Goal: Information Seeking & Learning: Learn about a topic

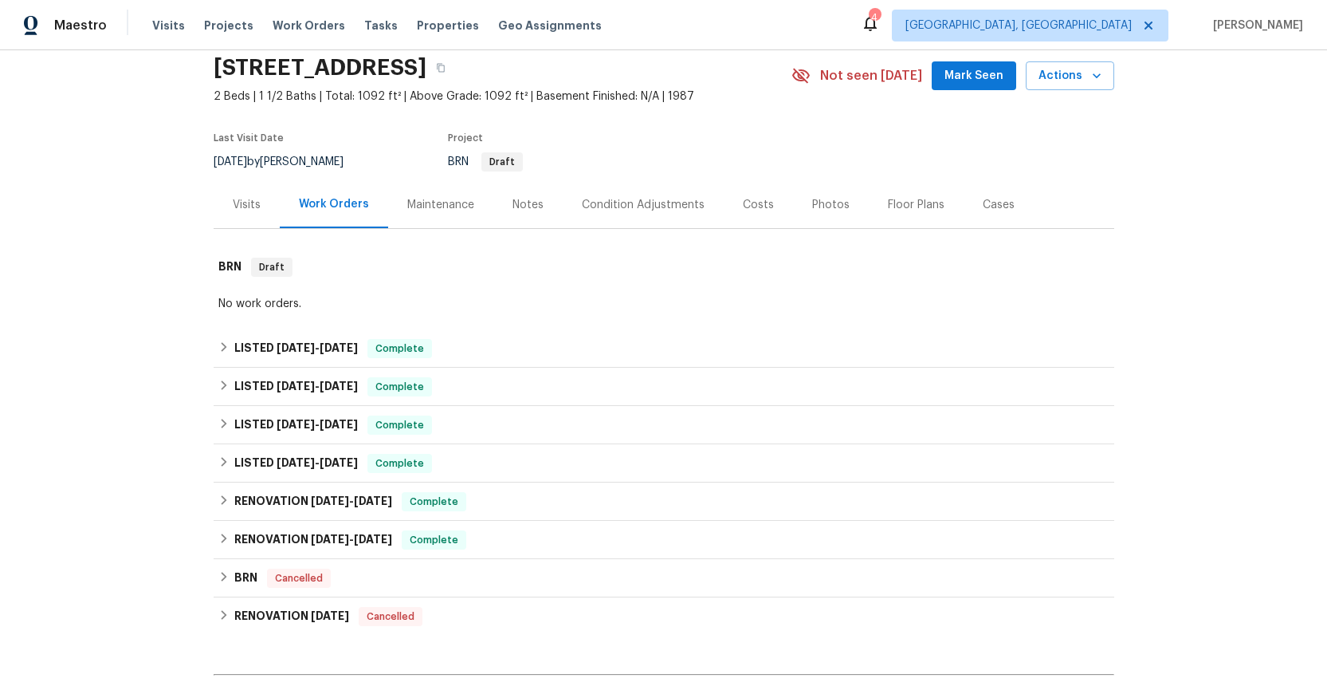
scroll to position [254, 0]
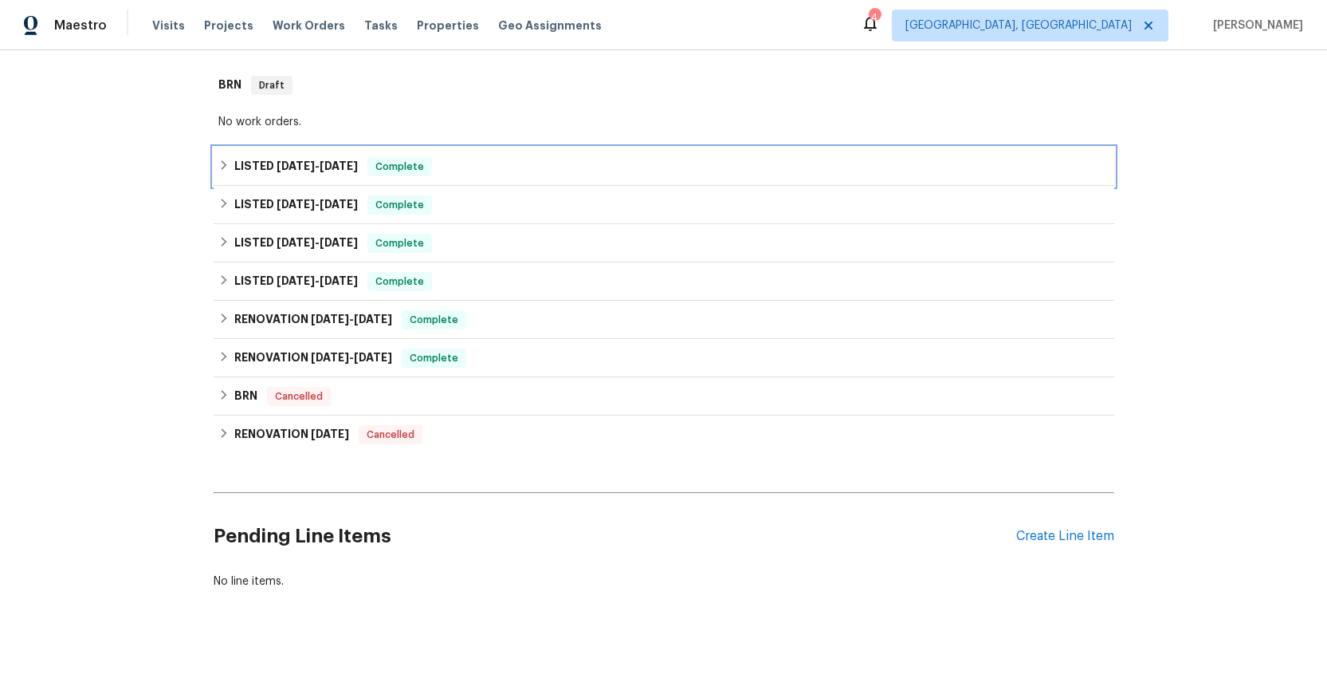
click at [283, 157] on h6 "LISTED [DATE] - [DATE]" at bounding box center [296, 166] width 124 height 19
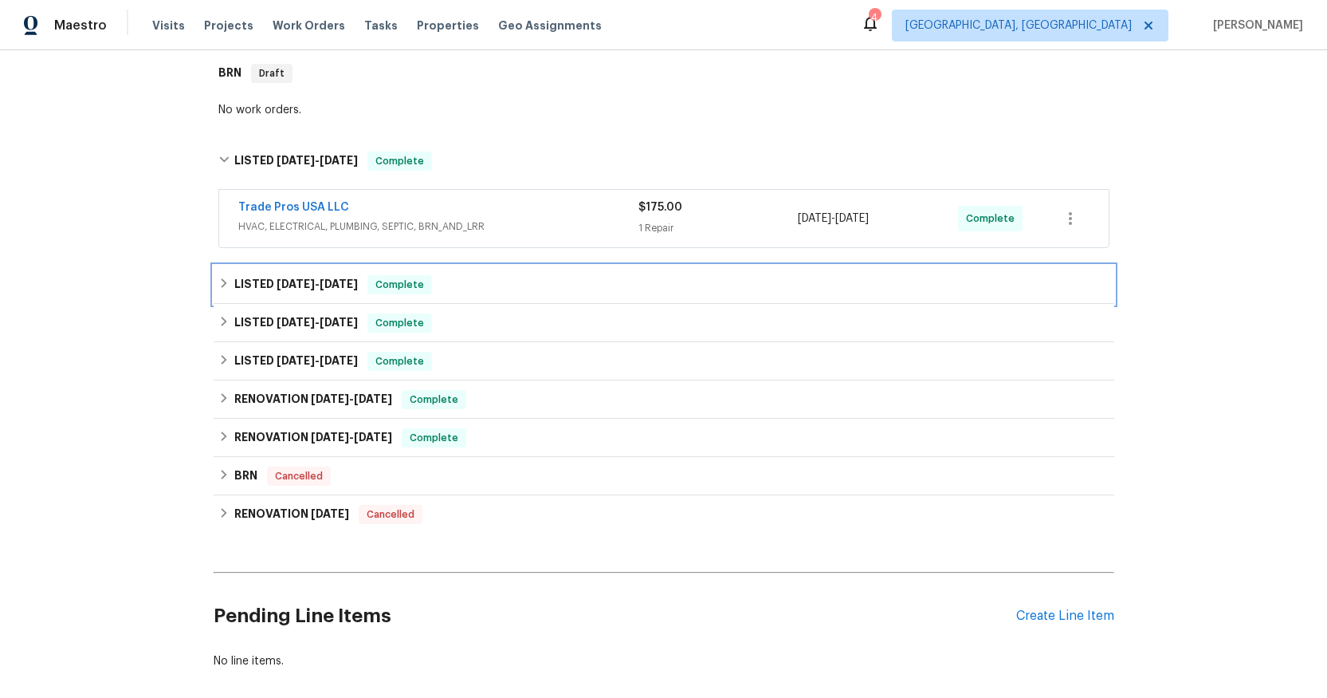
click at [312, 284] on span "[DATE] - [DATE]" at bounding box center [317, 283] width 81 height 11
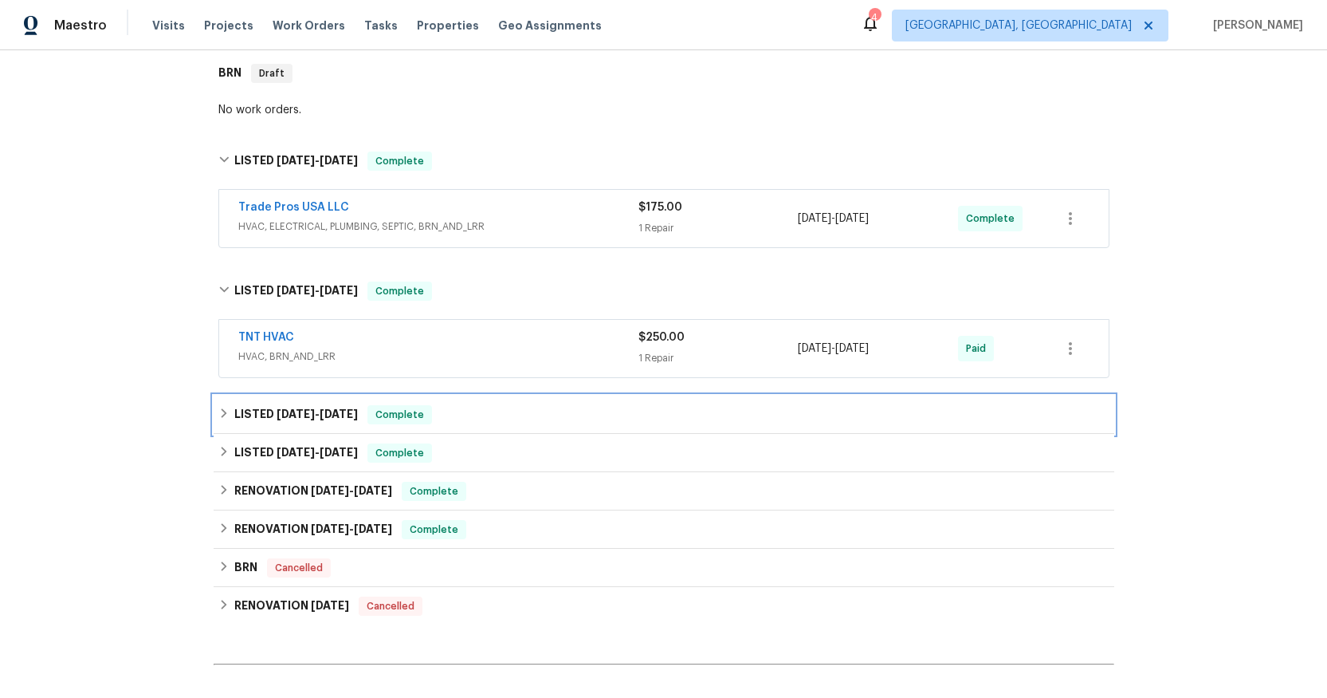
click at [283, 417] on span "[DATE]" at bounding box center [296, 413] width 38 height 11
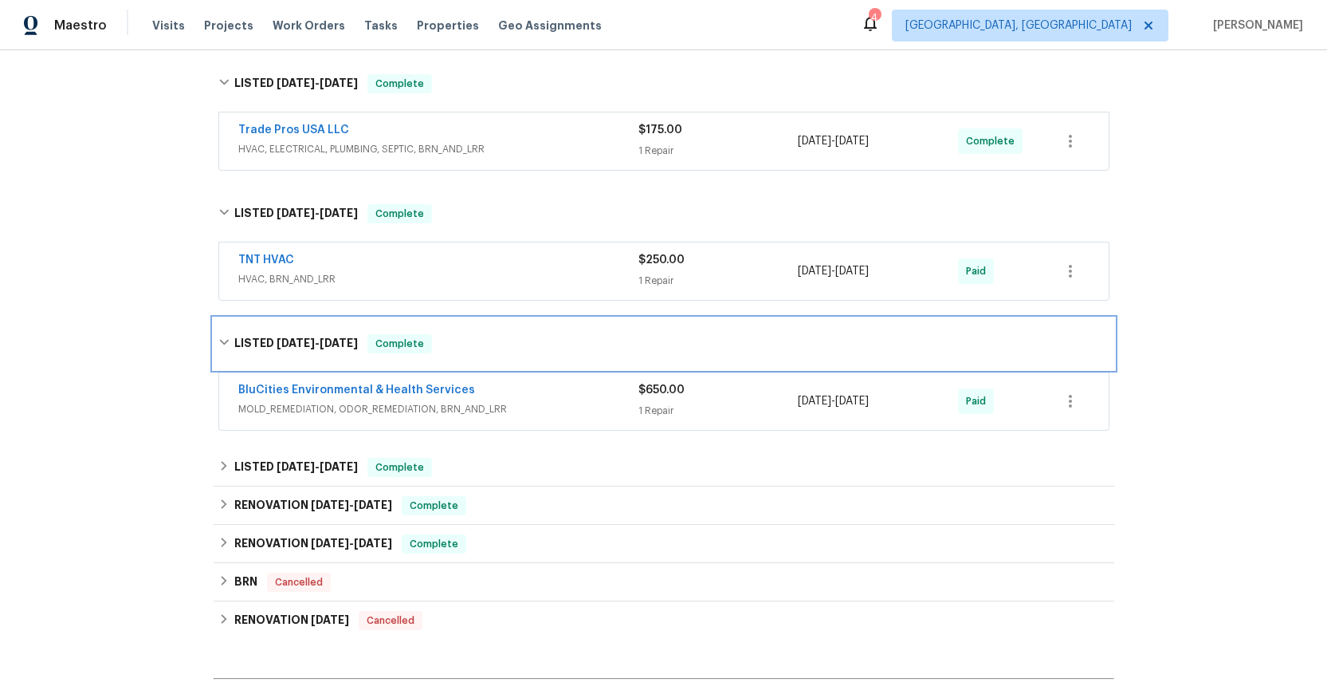
scroll to position [345, 0]
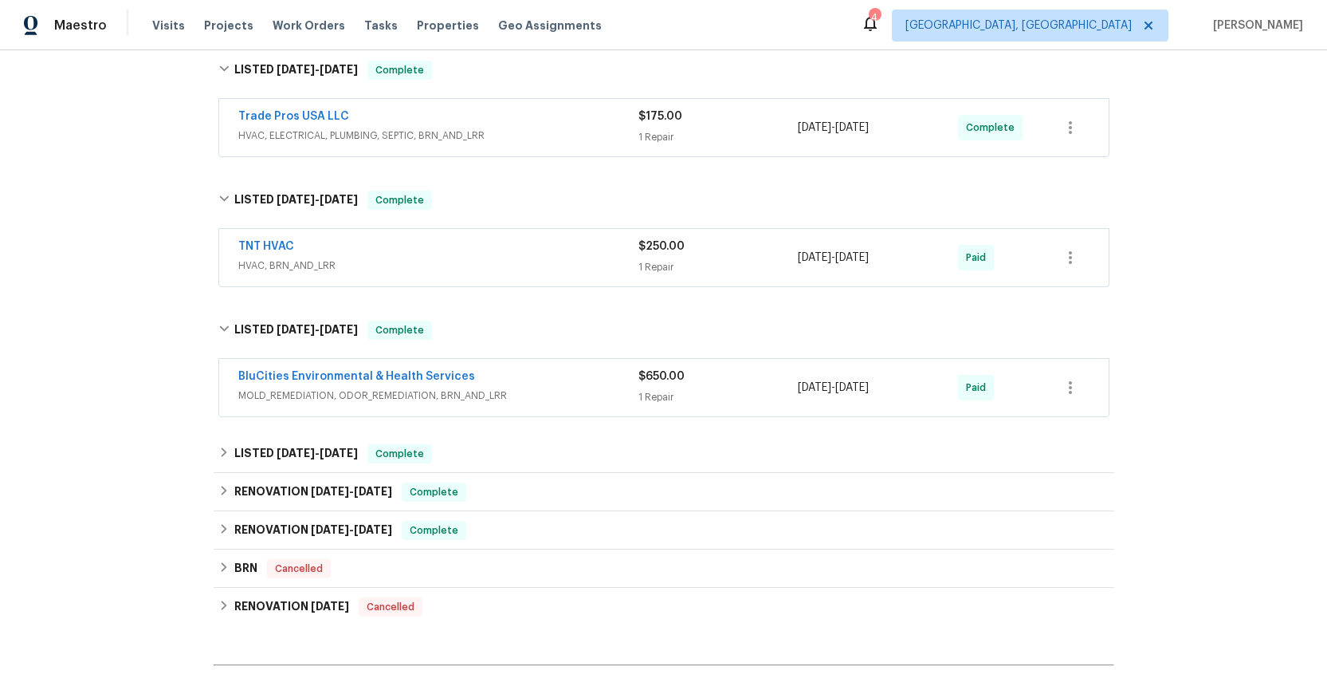
click at [301, 267] on span "HVAC, BRN_AND_LRR" at bounding box center [438, 265] width 400 height 16
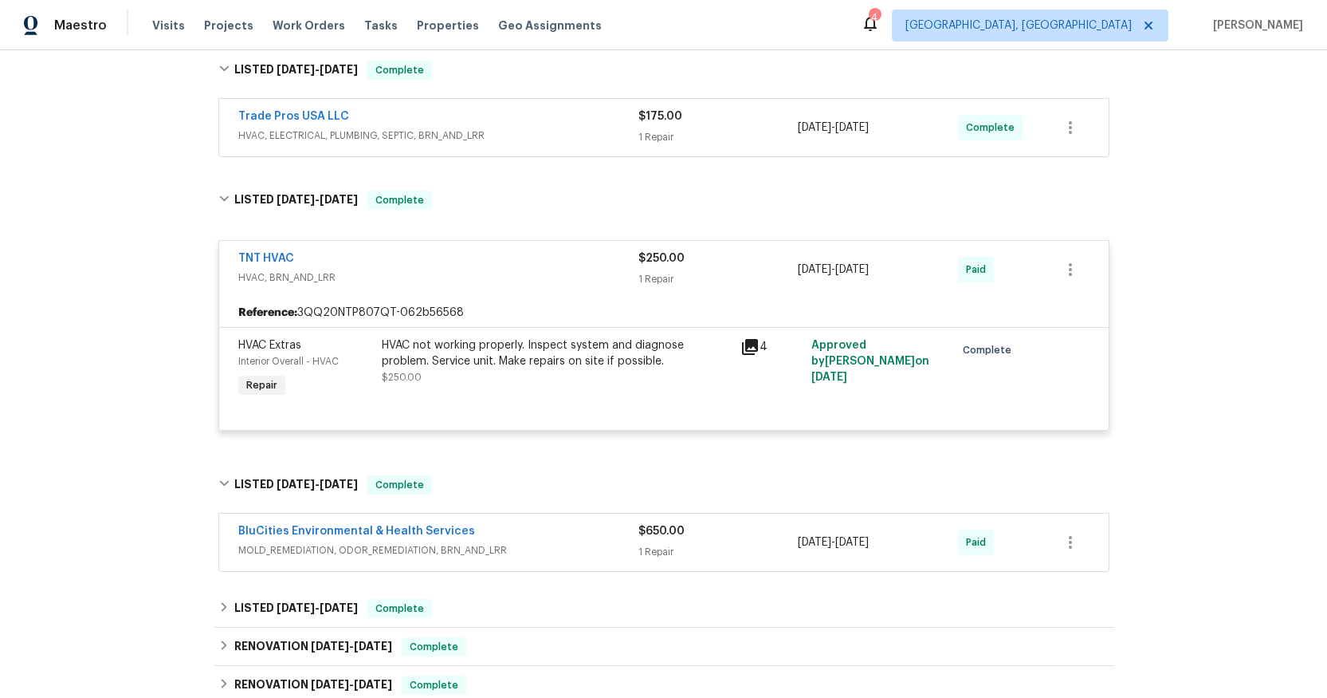
click at [281, 136] on span "HVAC, ELECTRICAL, PLUMBING, SEPTIC, BRN_AND_LRR" at bounding box center [438, 136] width 400 height 16
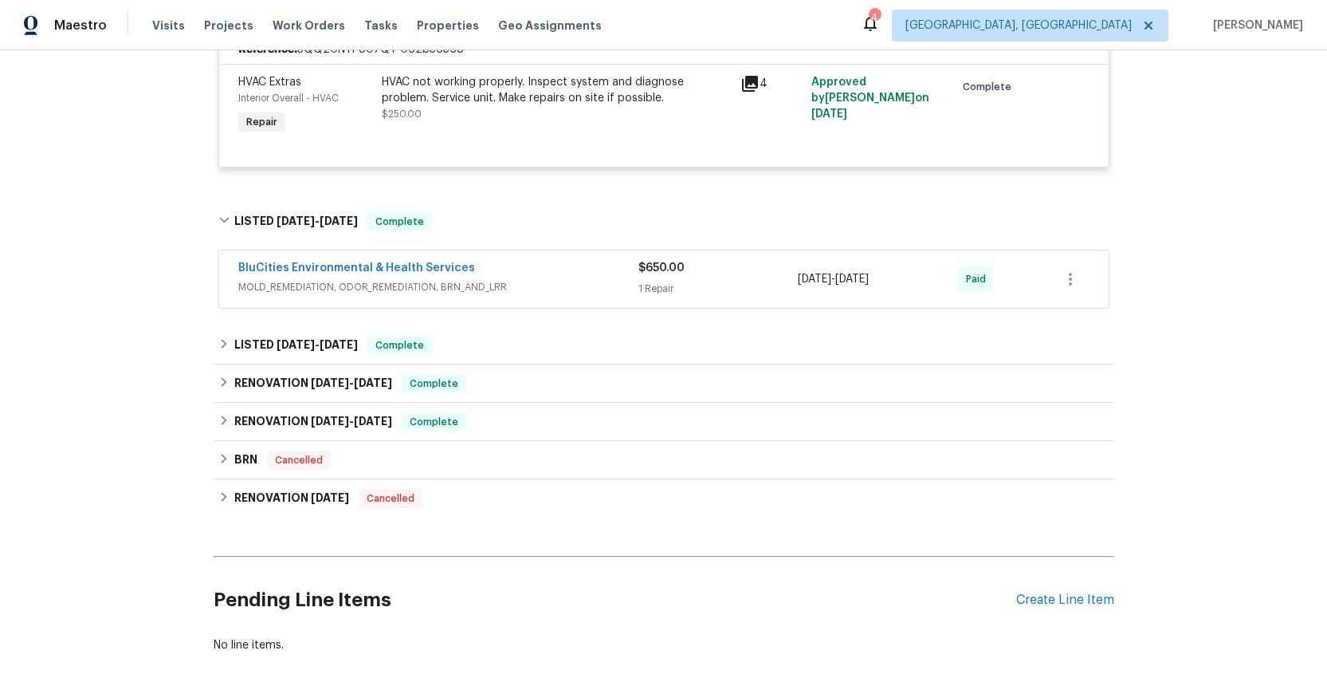
scroll to position [912, 0]
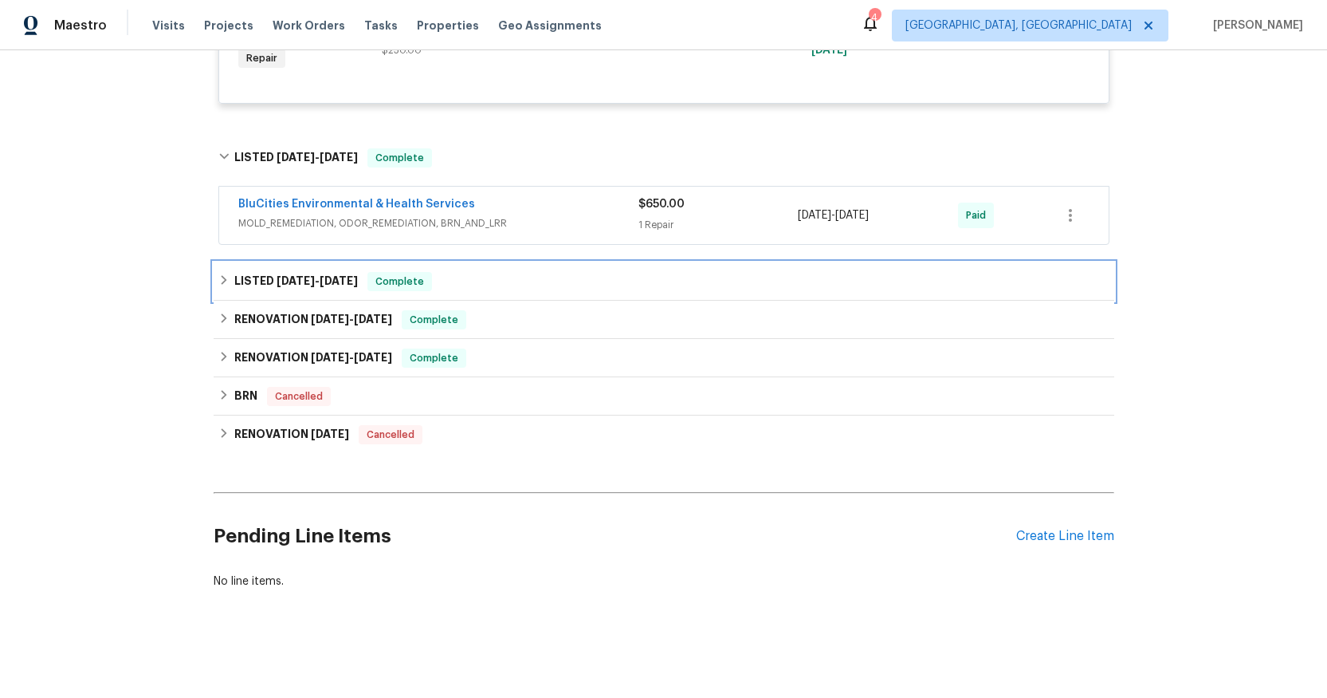
click at [316, 278] on span "[DATE] - [DATE]" at bounding box center [317, 280] width 81 height 11
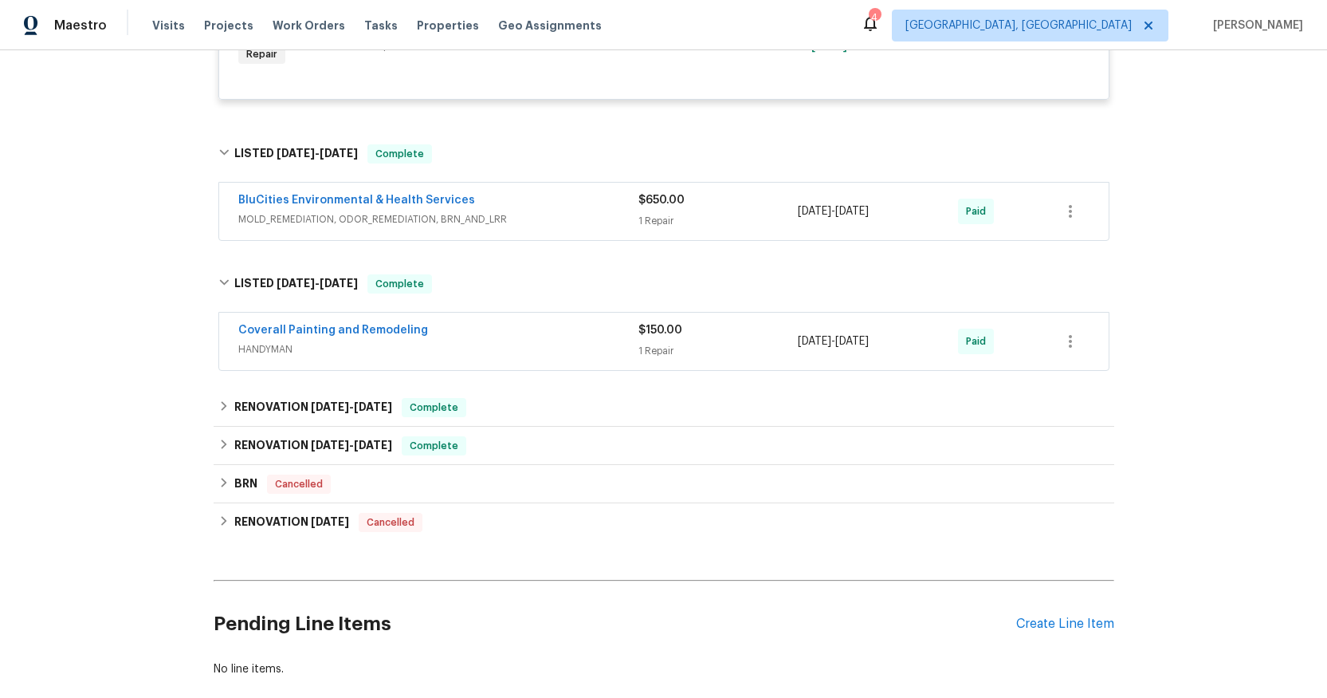
click at [278, 350] on span "HANDYMAN" at bounding box center [438, 349] width 400 height 16
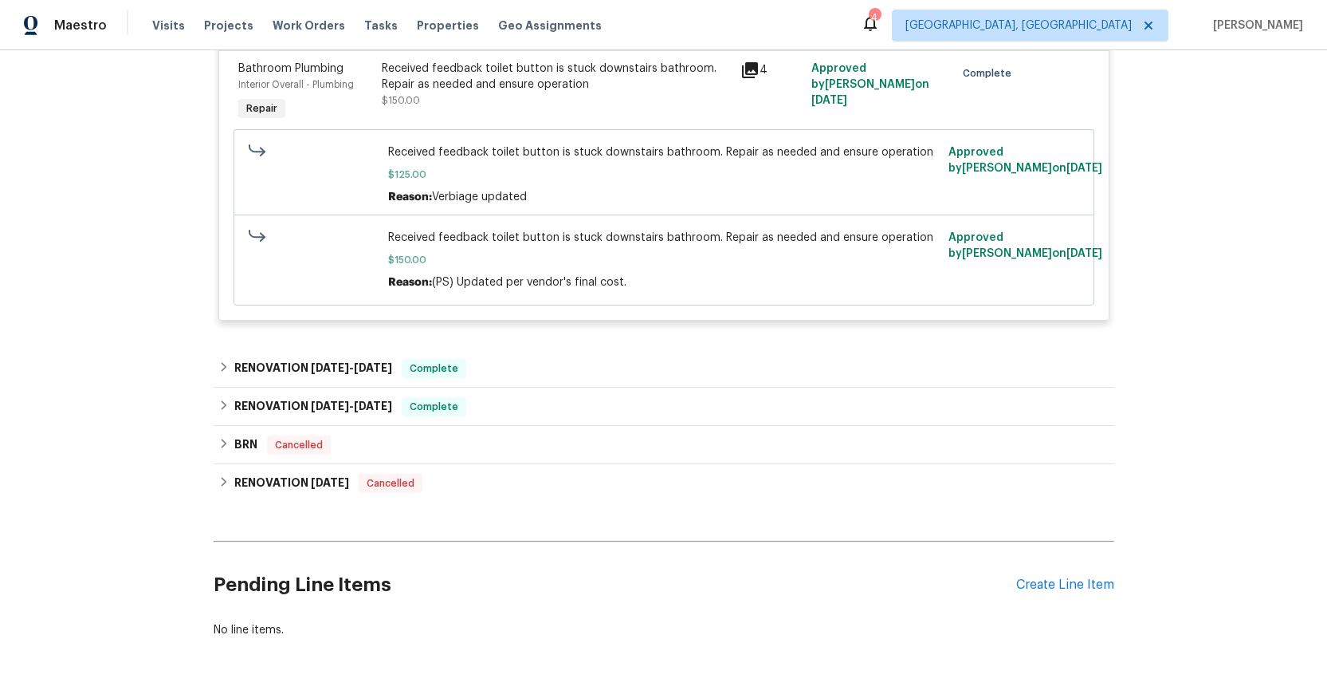
scroll to position [1301, 0]
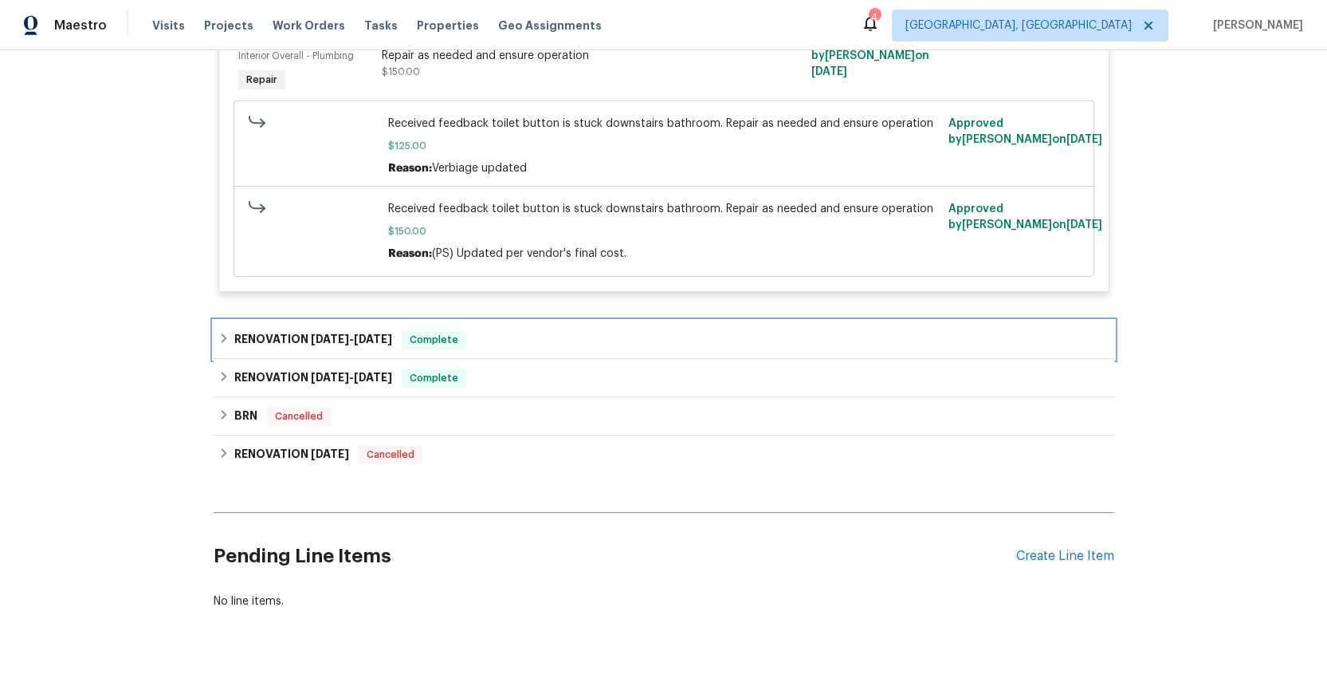
click at [321, 343] on span "[DATE]" at bounding box center [330, 338] width 38 height 11
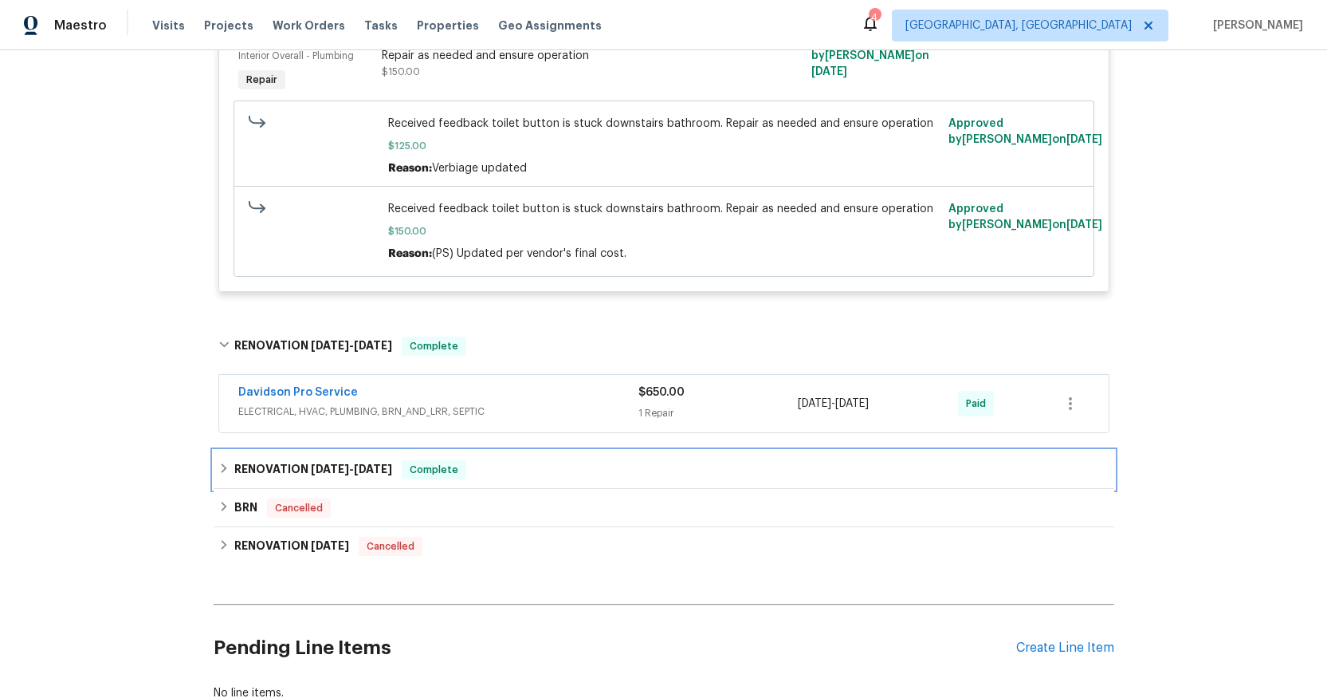
click at [293, 467] on h6 "RENOVATION [DATE] - [DATE]" at bounding box center [313, 469] width 158 height 19
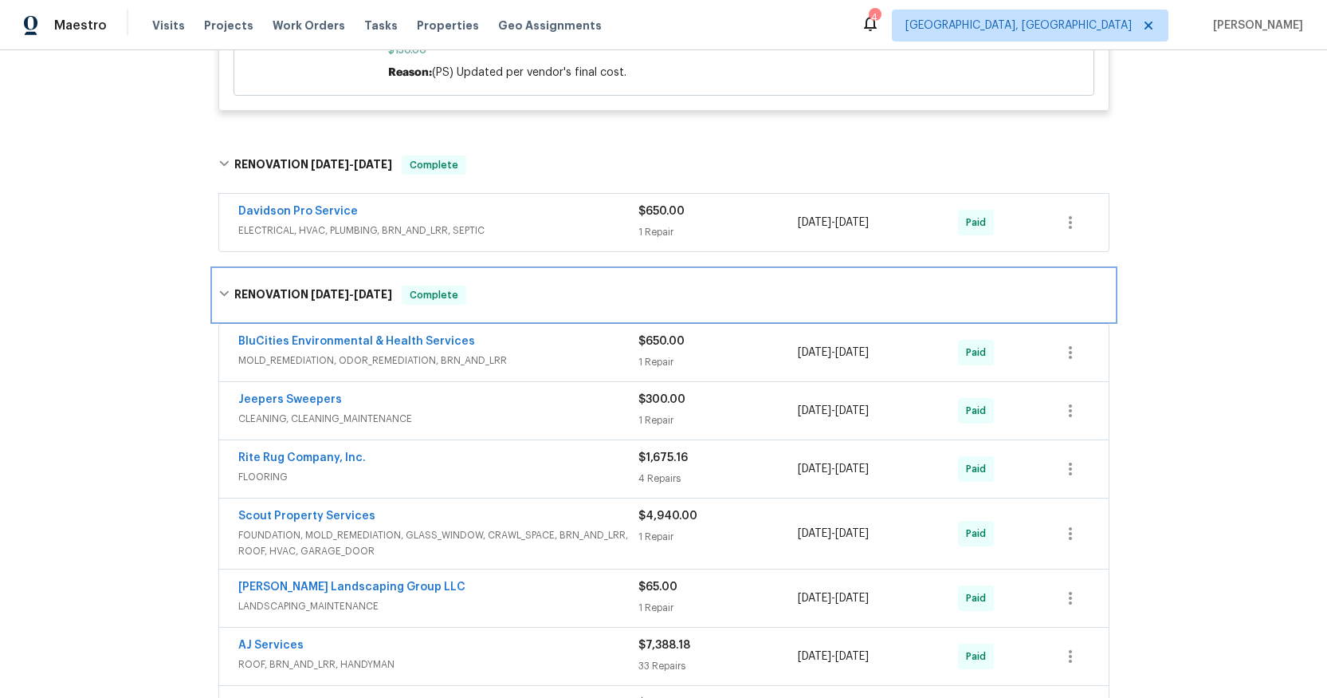
scroll to position [1565, 0]
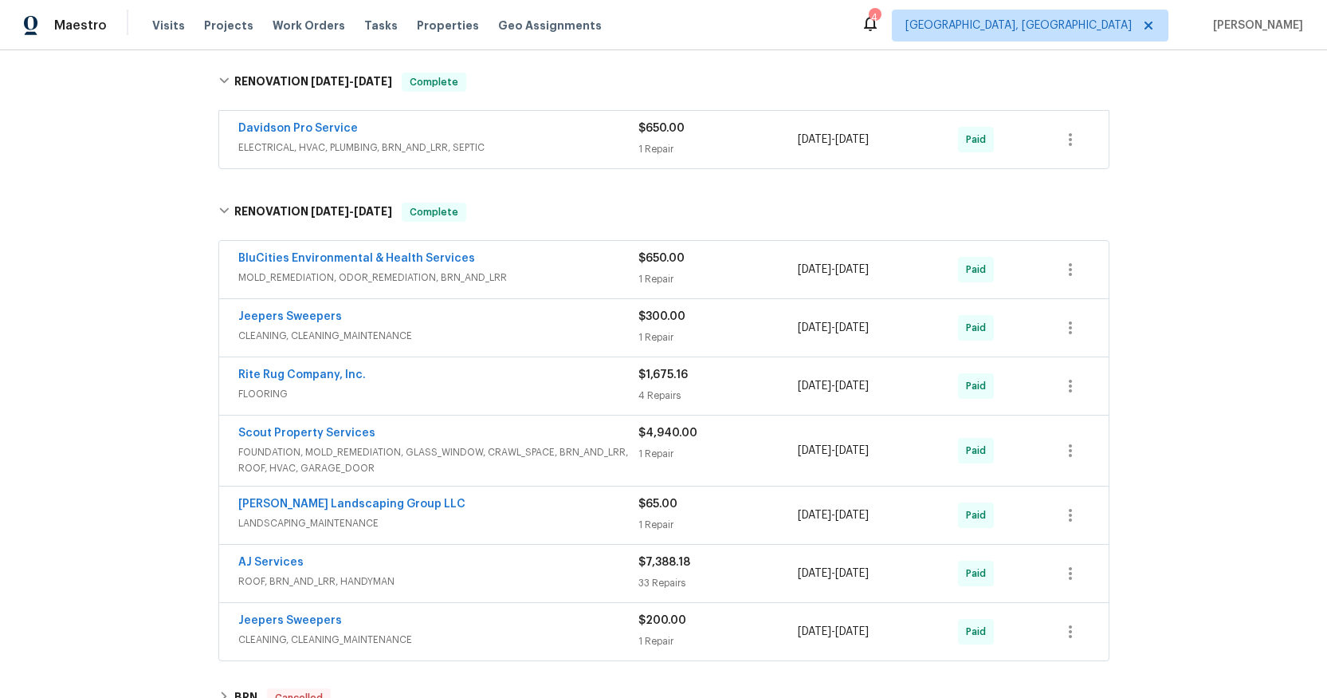
click at [274, 397] on span "FLOORING" at bounding box center [438, 394] width 400 height 16
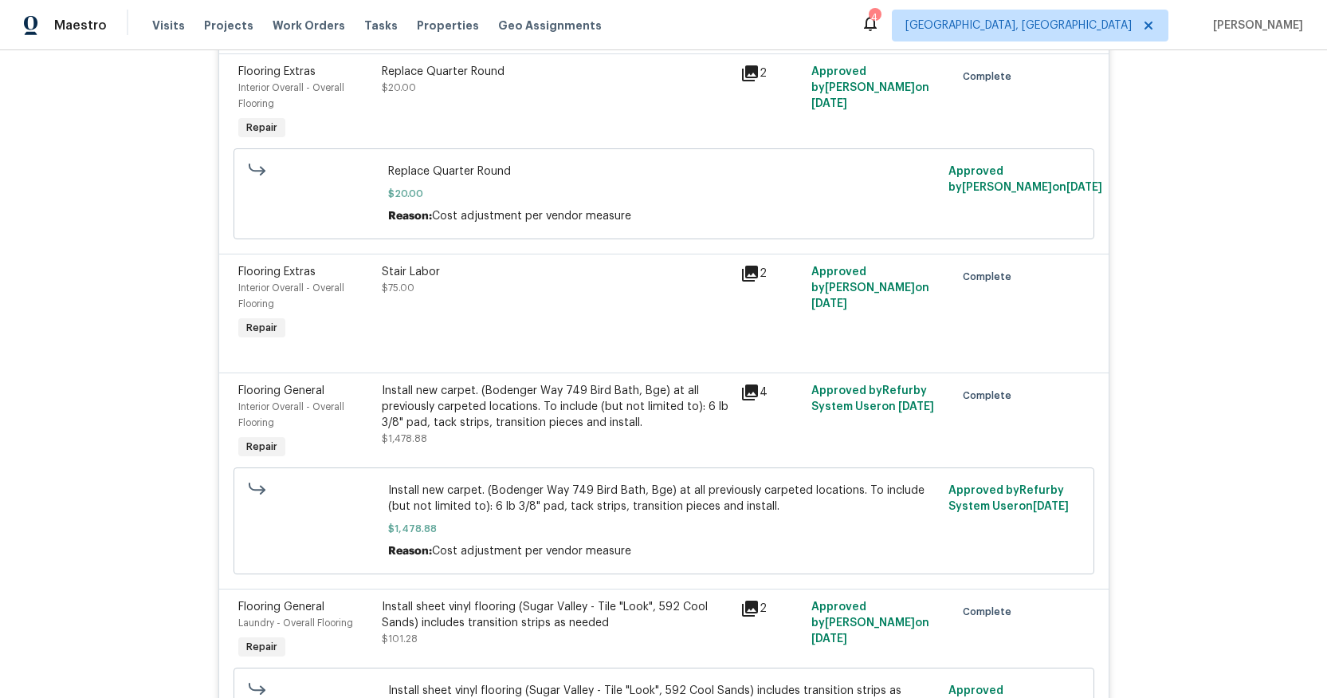
scroll to position [2125, 0]
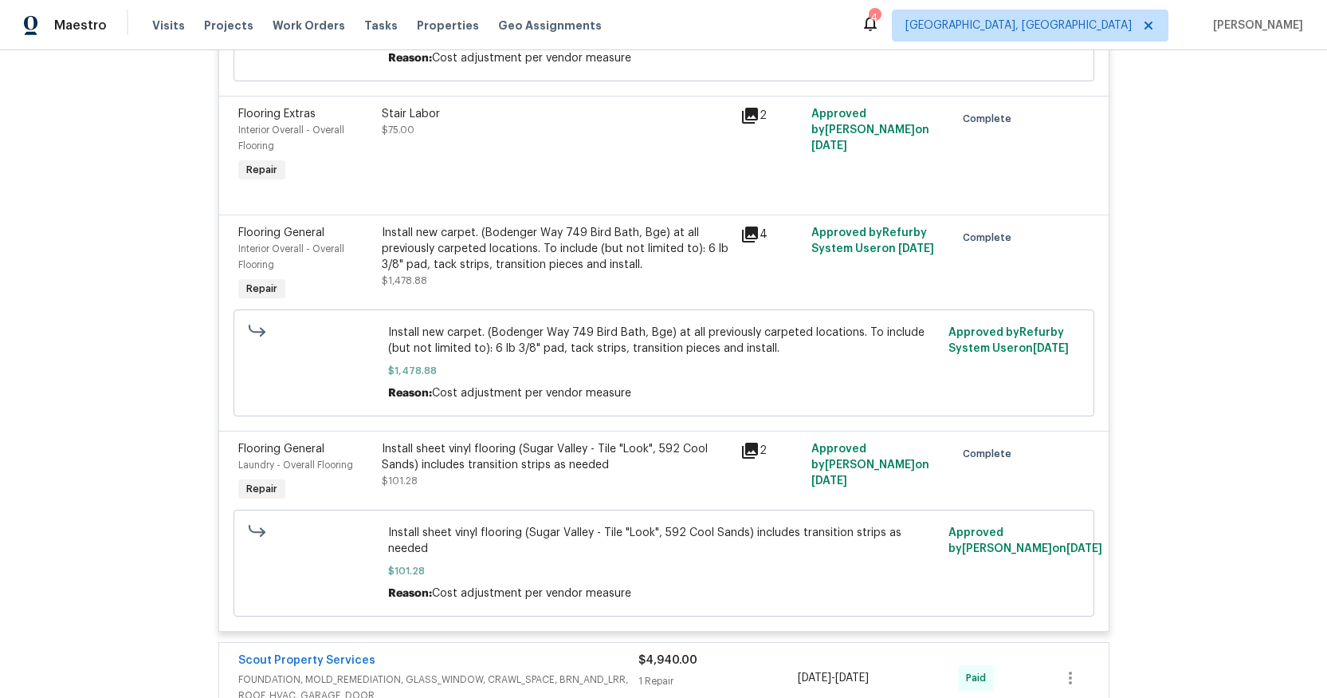
click at [742, 454] on icon at bounding box center [750, 450] width 16 height 16
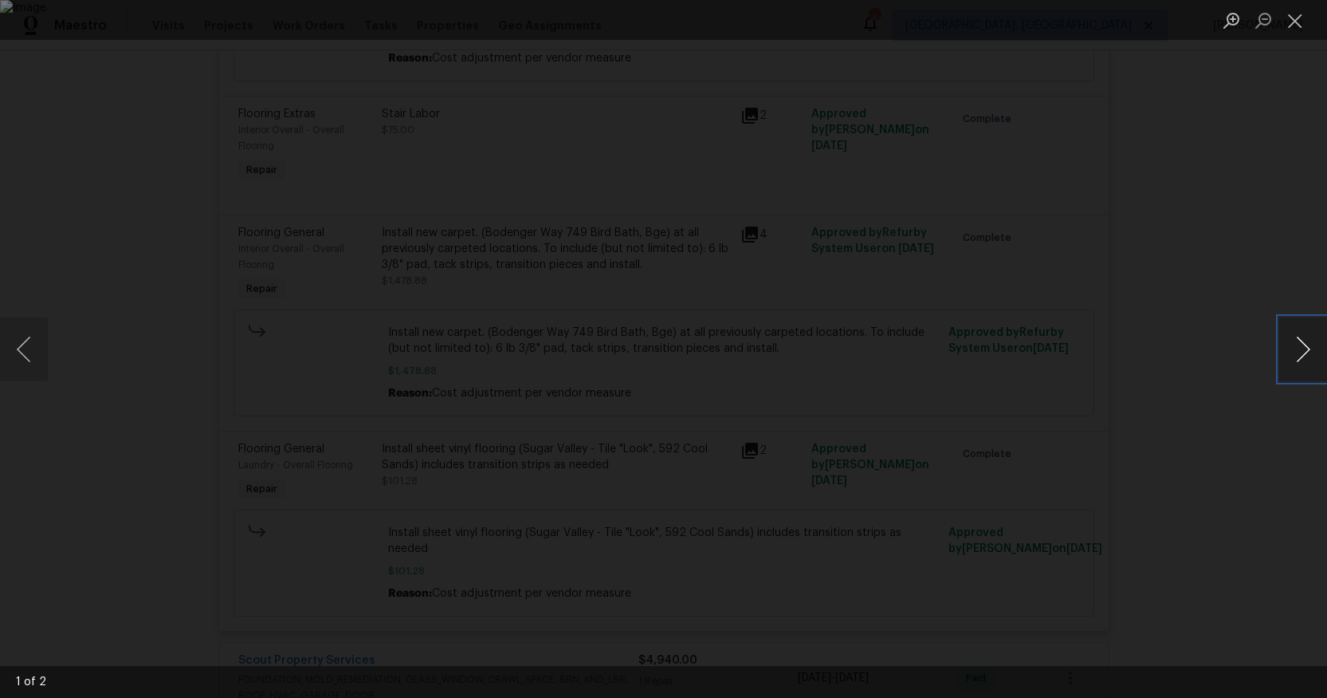
click at [1302, 359] on button "Next image" at bounding box center [1303, 349] width 48 height 64
click at [1300, 358] on button "Next image" at bounding box center [1303, 349] width 48 height 64
click at [1299, 25] on button "Close lightbox" at bounding box center [1295, 20] width 32 height 28
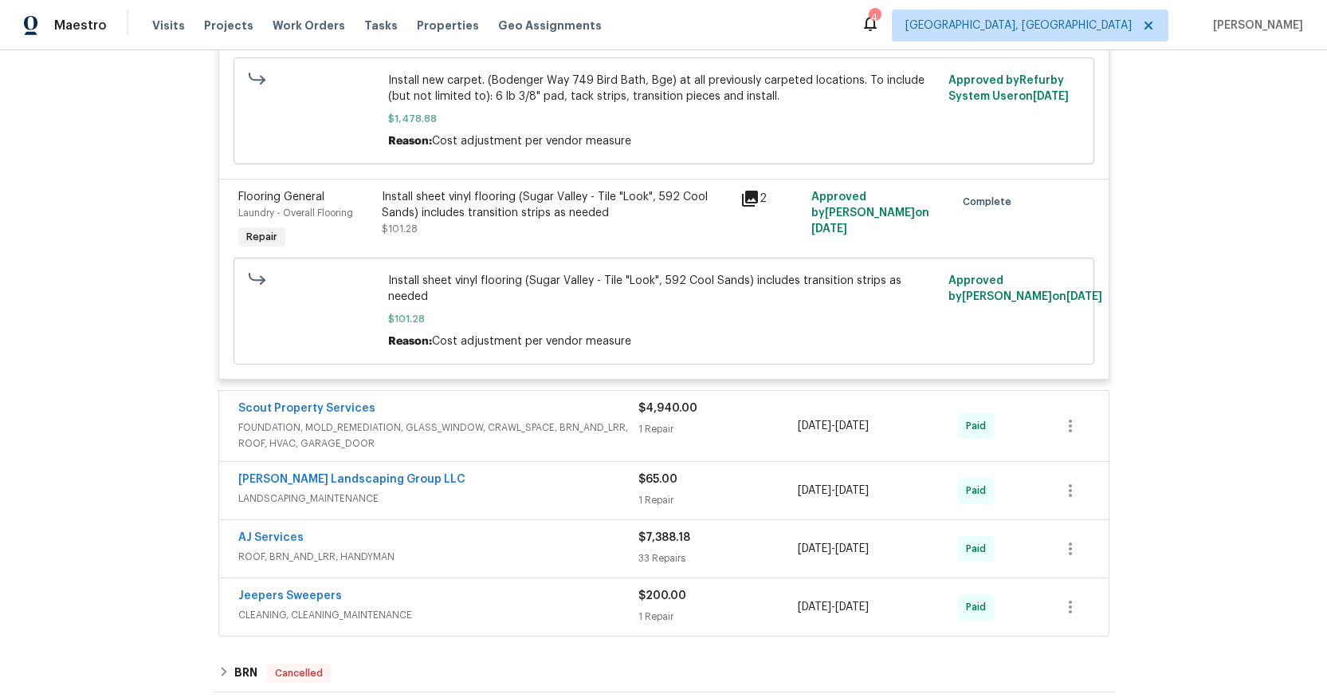
scroll to position [2501, 0]
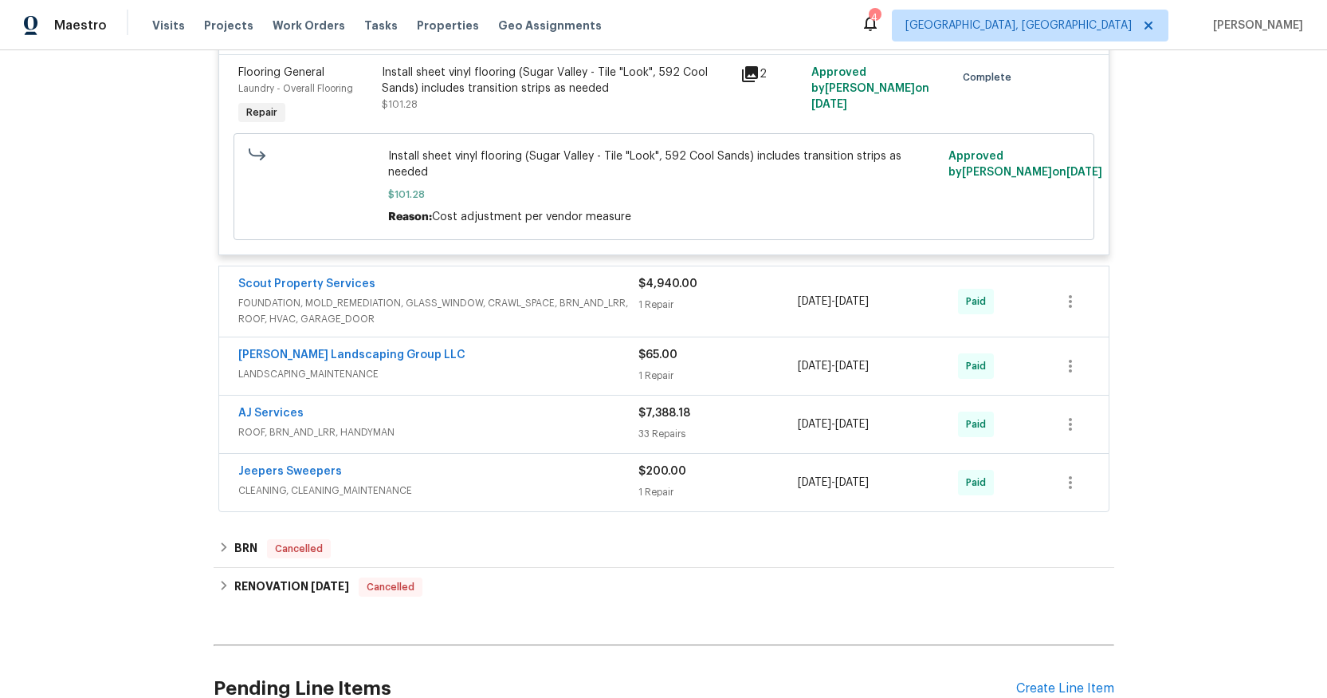
click at [372, 295] on span "FOUNDATION, MOLD_REMEDIATION, GLASS_WINDOW, CRAWL_SPACE, BRN_AND_LRR, ROOF, HVA…" at bounding box center [438, 311] width 400 height 32
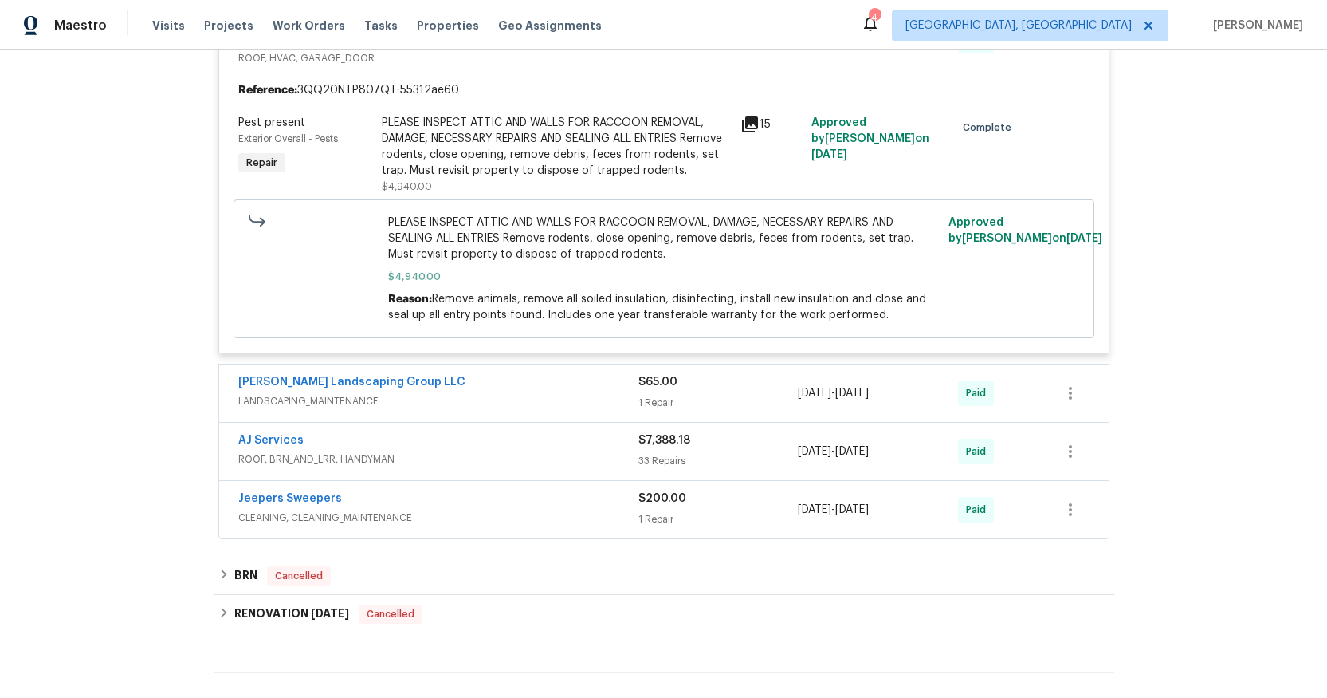
scroll to position [2919, 0]
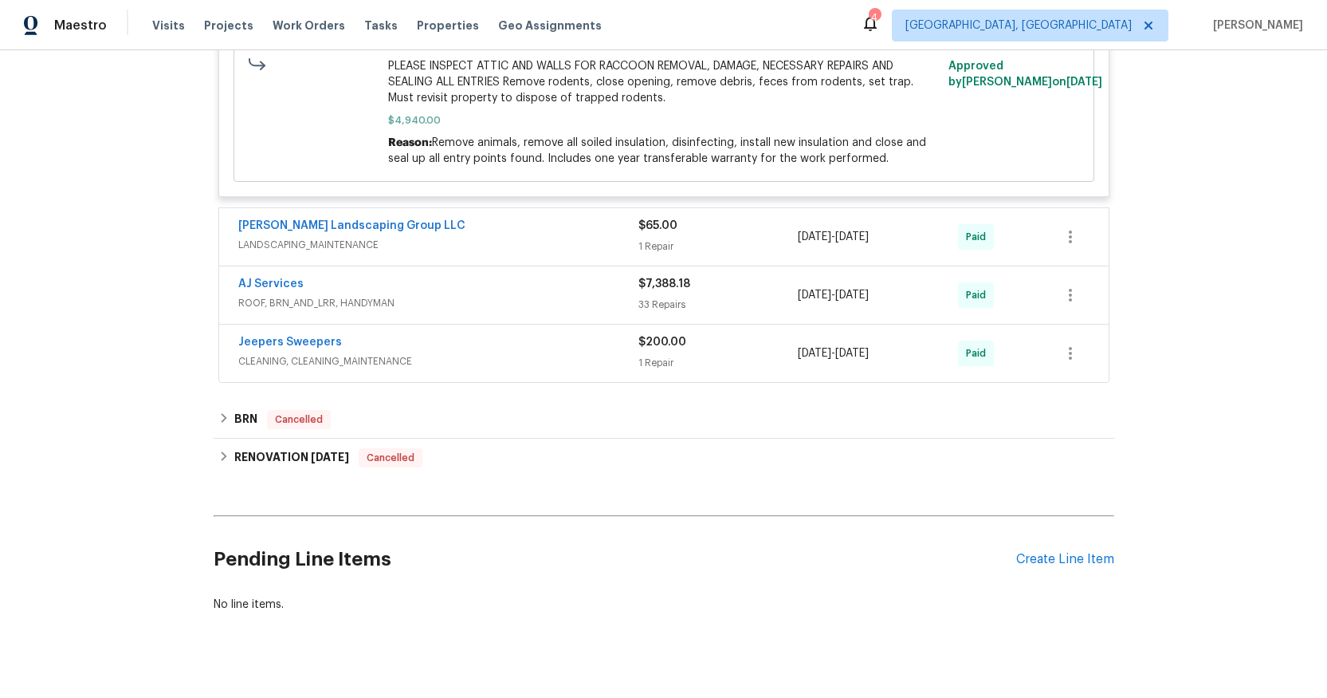
click at [318, 309] on span "ROOF, BRN_AND_LRR, HANDYMAN" at bounding box center [438, 303] width 400 height 16
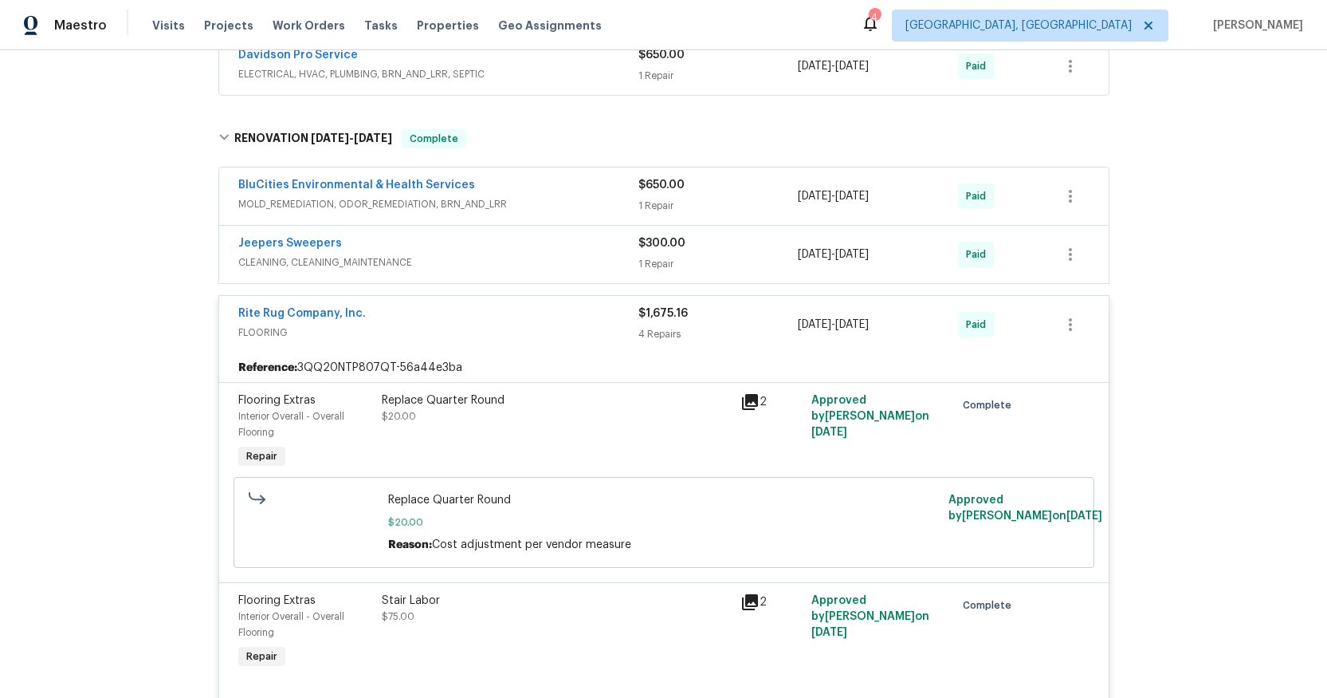
scroll to position [1507, 0]
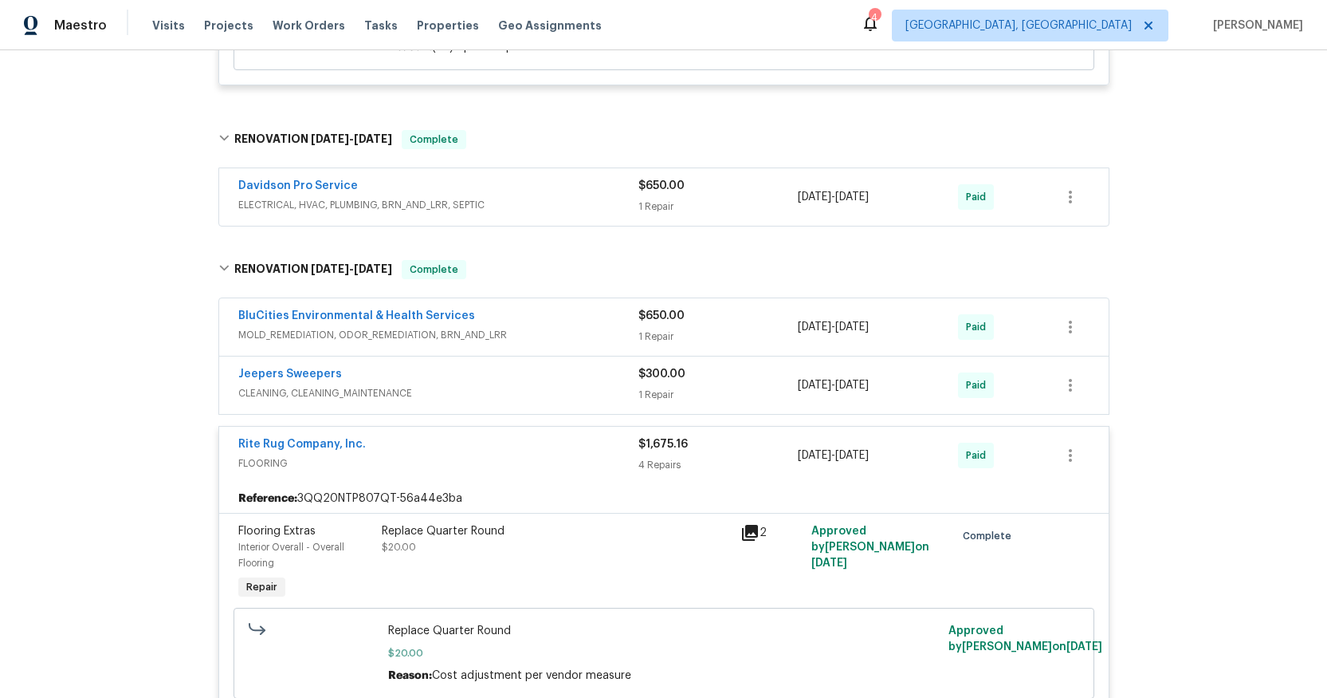
drag, startPoint x: 360, startPoint y: 394, endPoint x: 387, endPoint y: 411, distance: 31.2
click at [361, 394] on span "CLEANING, CLEANING_MAINTENANCE" at bounding box center [438, 393] width 400 height 16
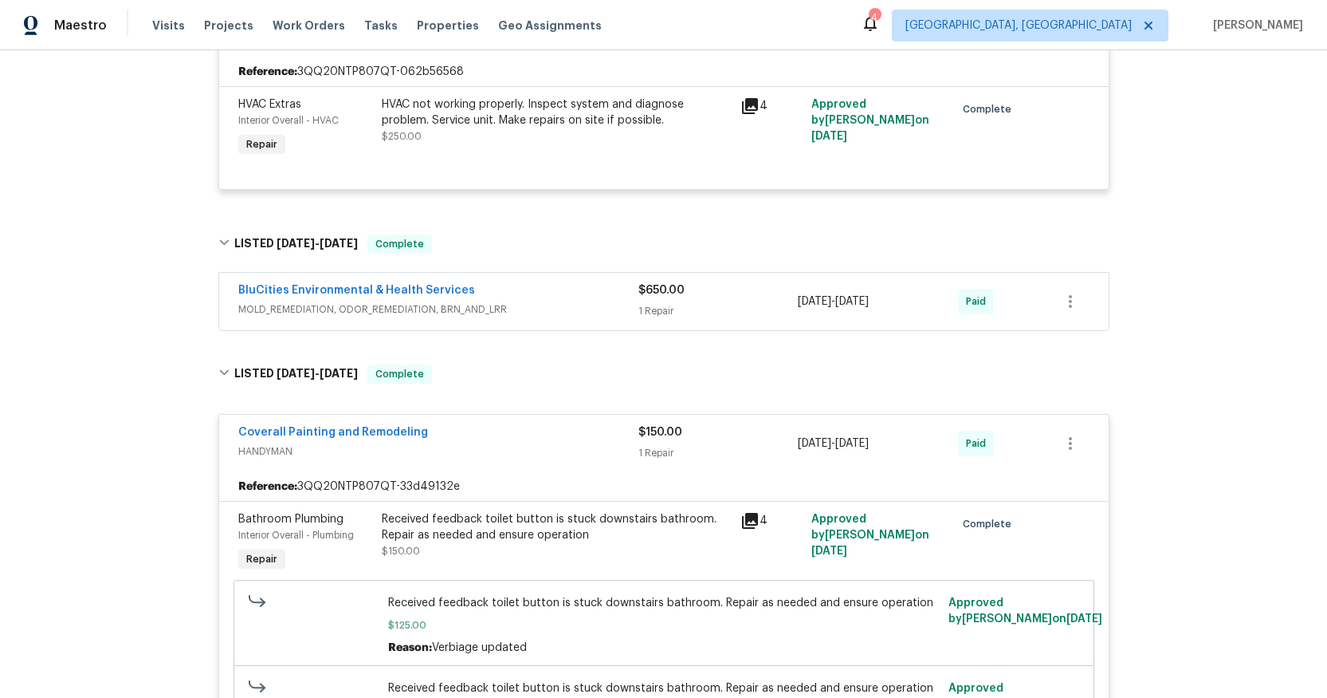
scroll to position [672, 0]
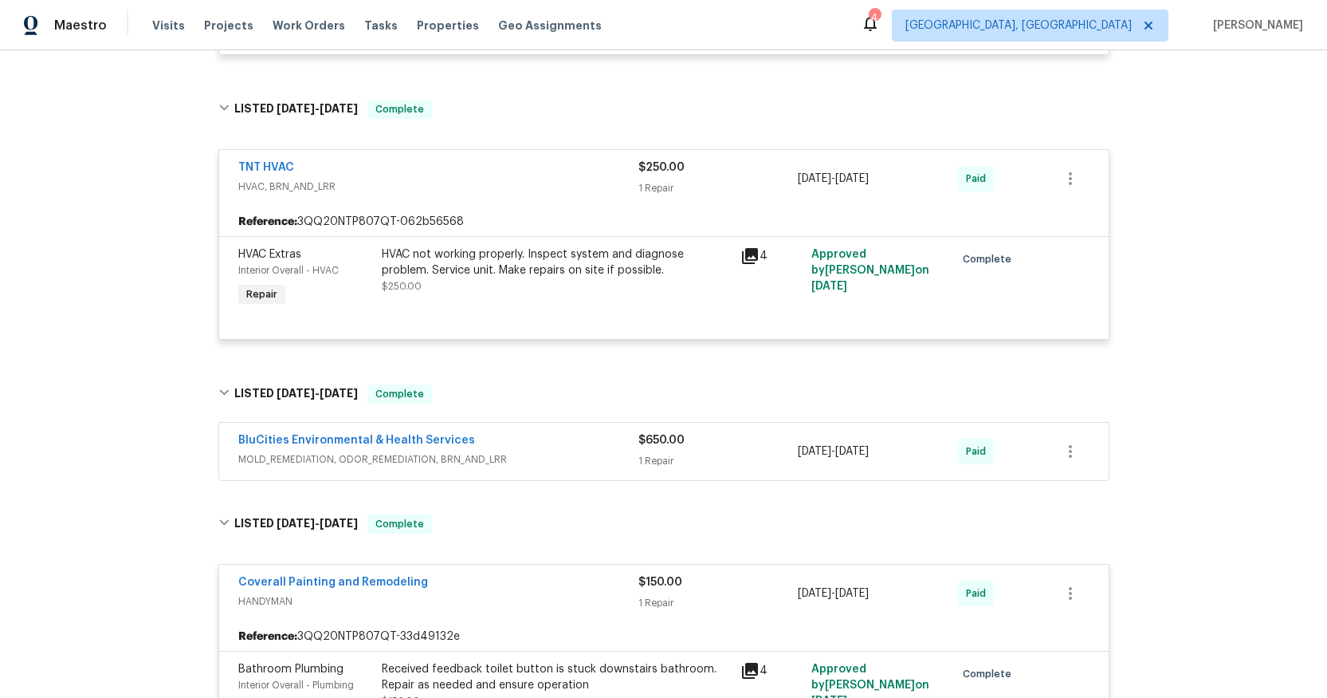
click at [415, 463] on span "MOLD_REMEDIATION, ODOR_REMEDIATION, BRN_AND_LRR" at bounding box center [438, 459] width 400 height 16
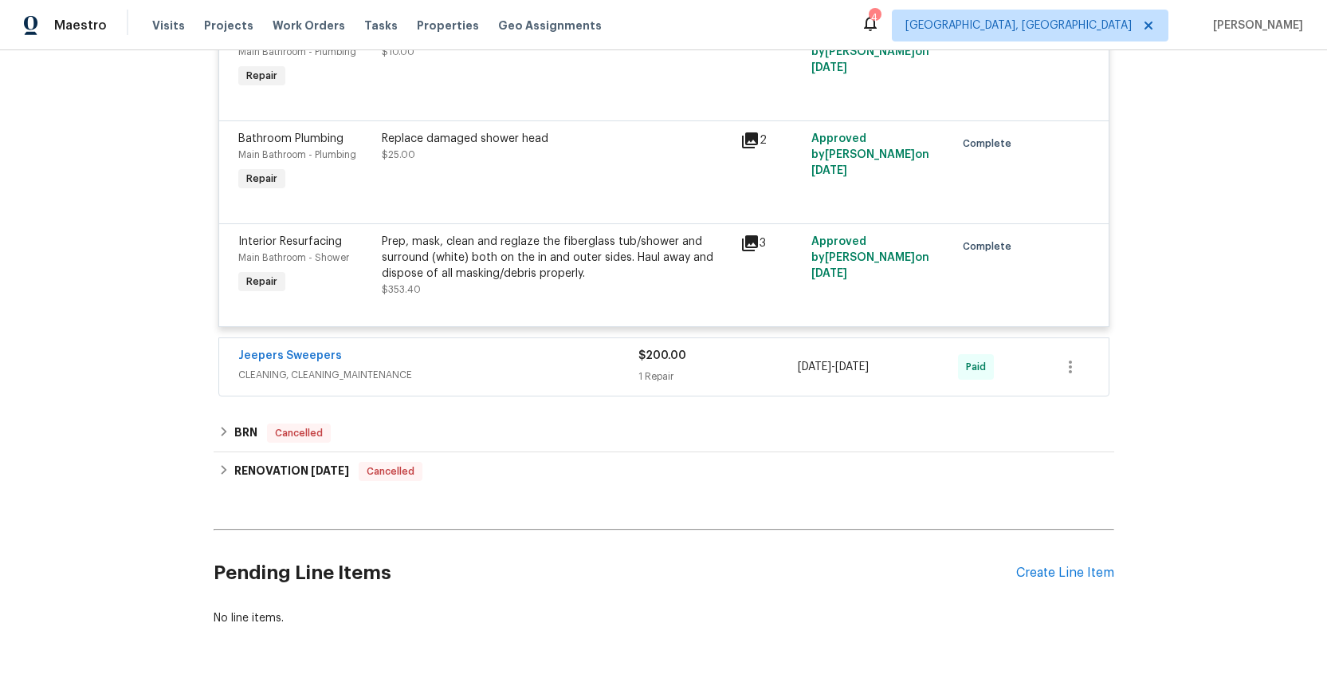
scroll to position [8261, 0]
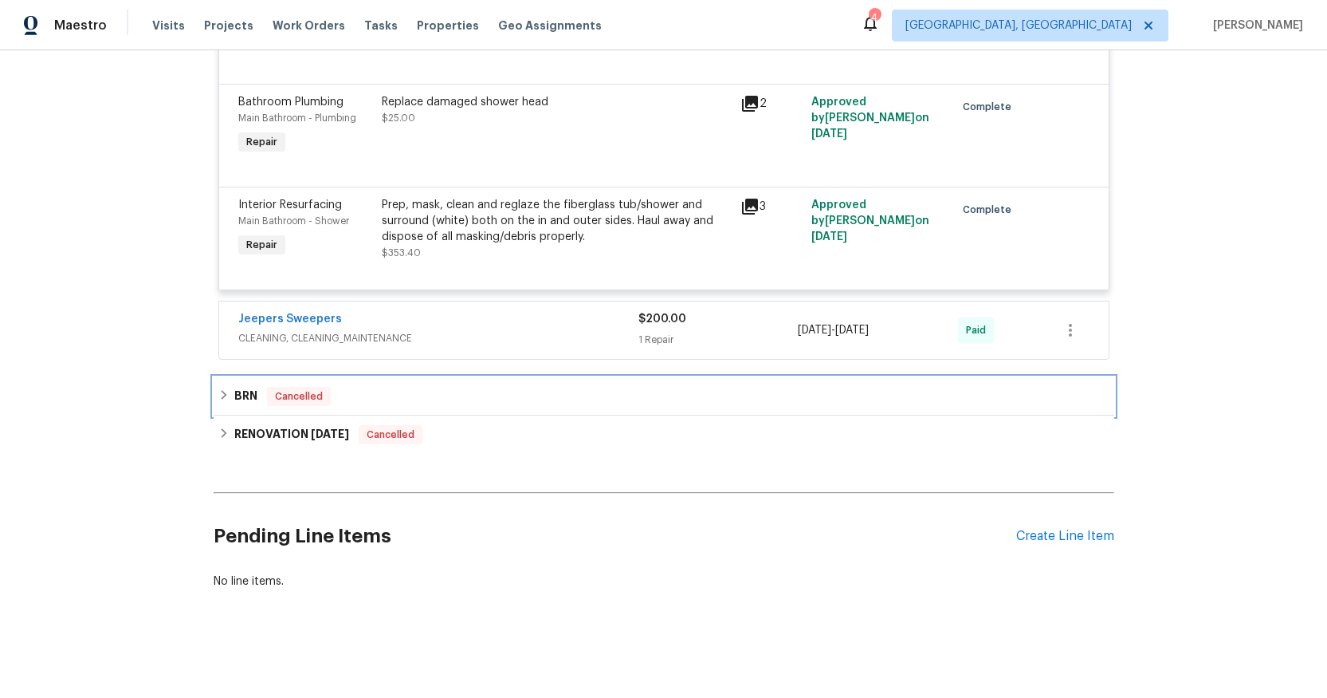
click at [238, 387] on h6 "BRN" at bounding box center [245, 396] width 23 height 19
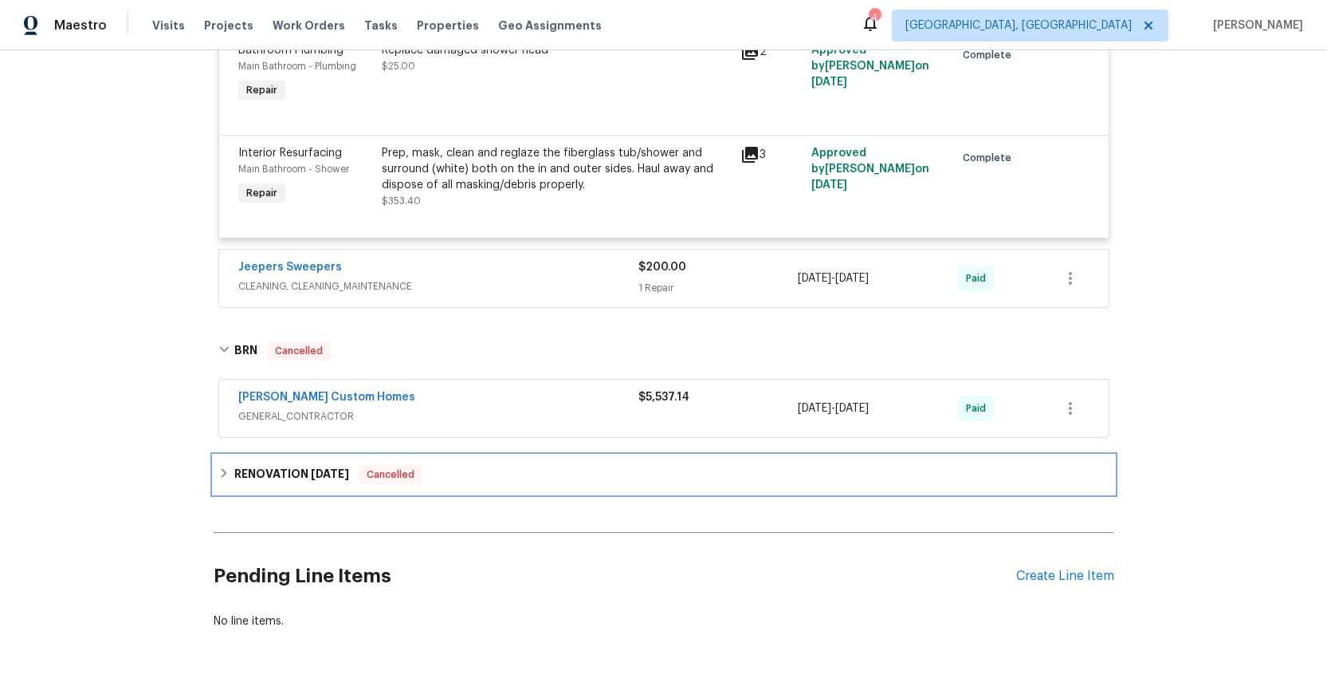
click at [281, 493] on div "RENOVATION [DATE] Cancelled" at bounding box center [664, 474] width 901 height 38
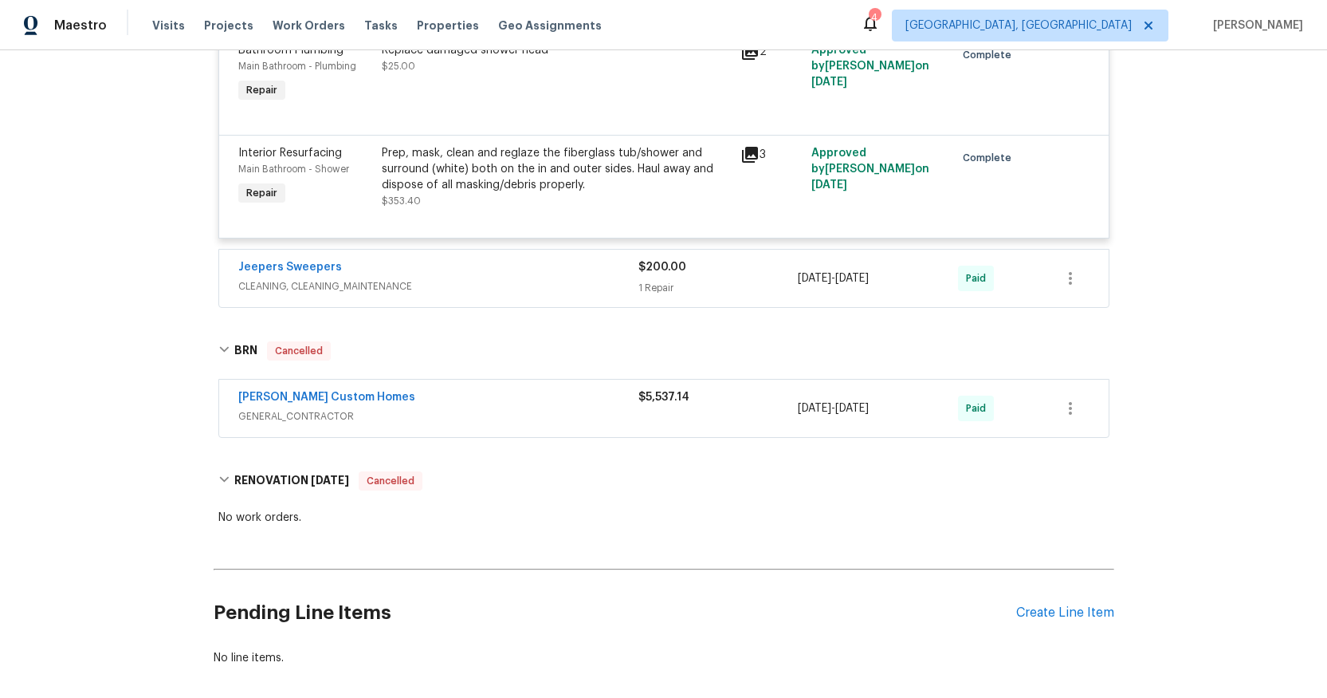
click at [299, 424] on span "GENERAL_CONTRACTOR" at bounding box center [438, 416] width 400 height 16
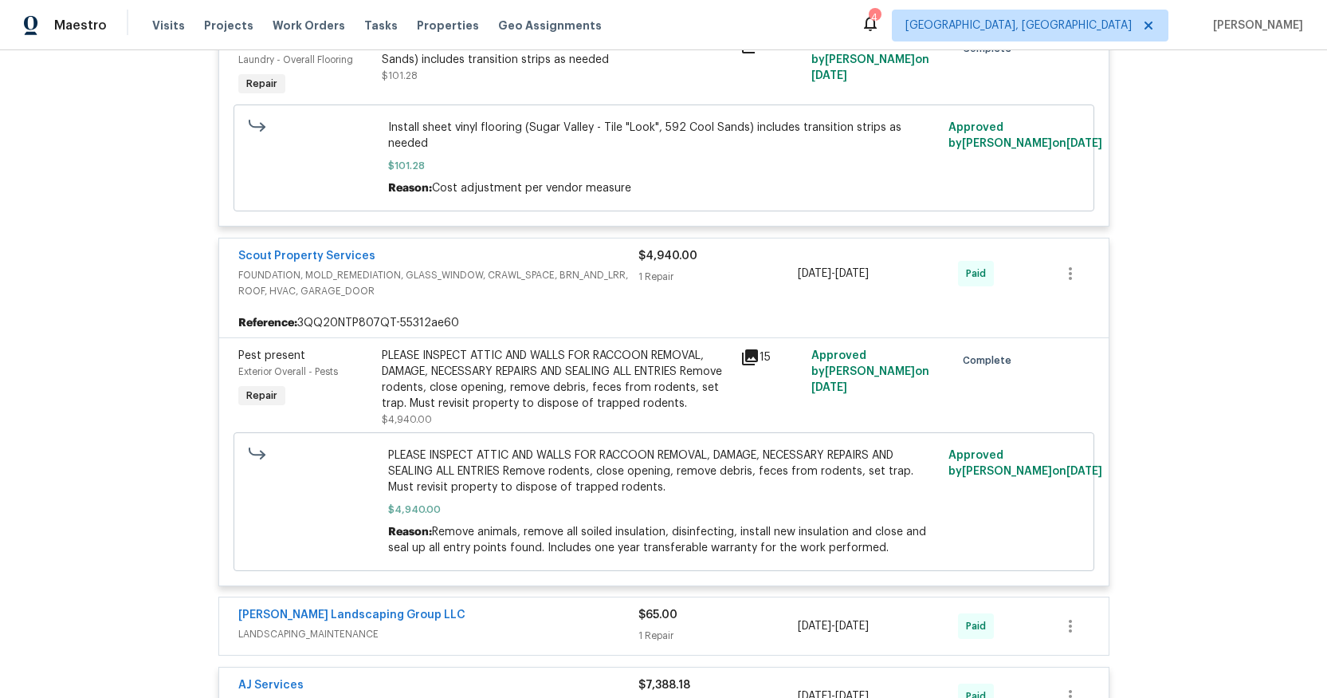
scroll to position [2946, 0]
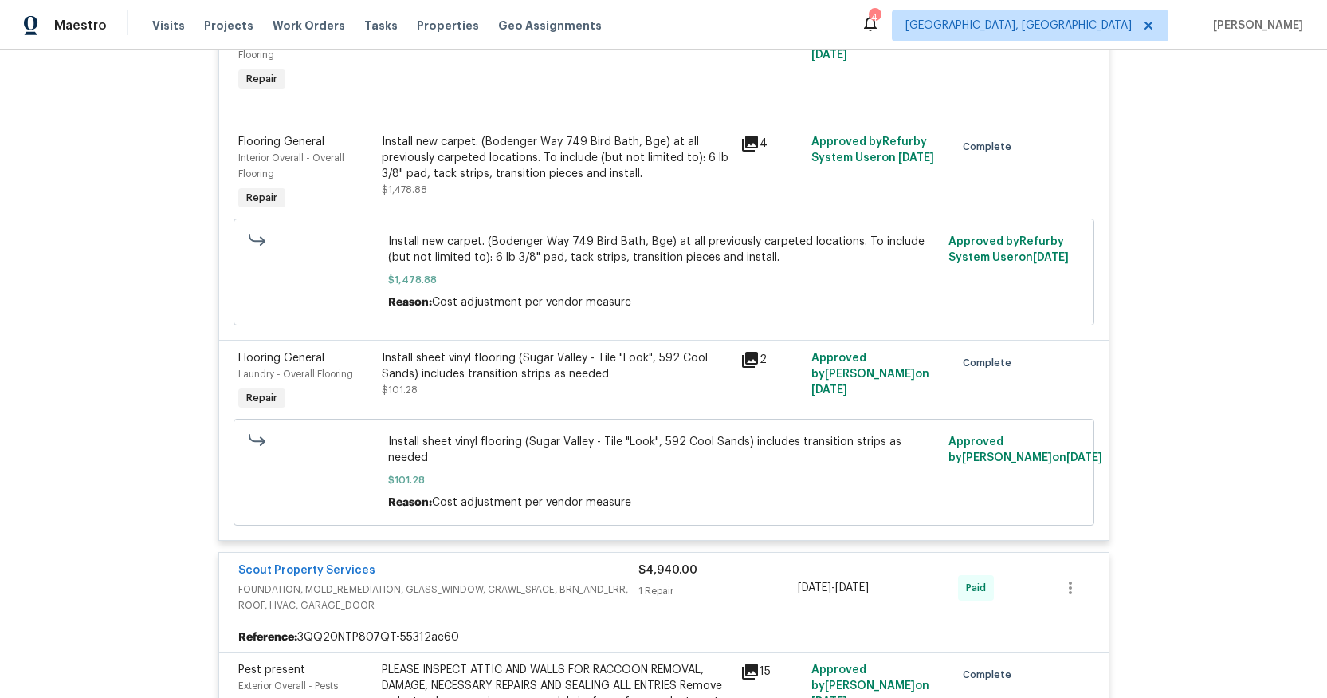
click at [742, 364] on icon at bounding box center [750, 360] width 16 height 16
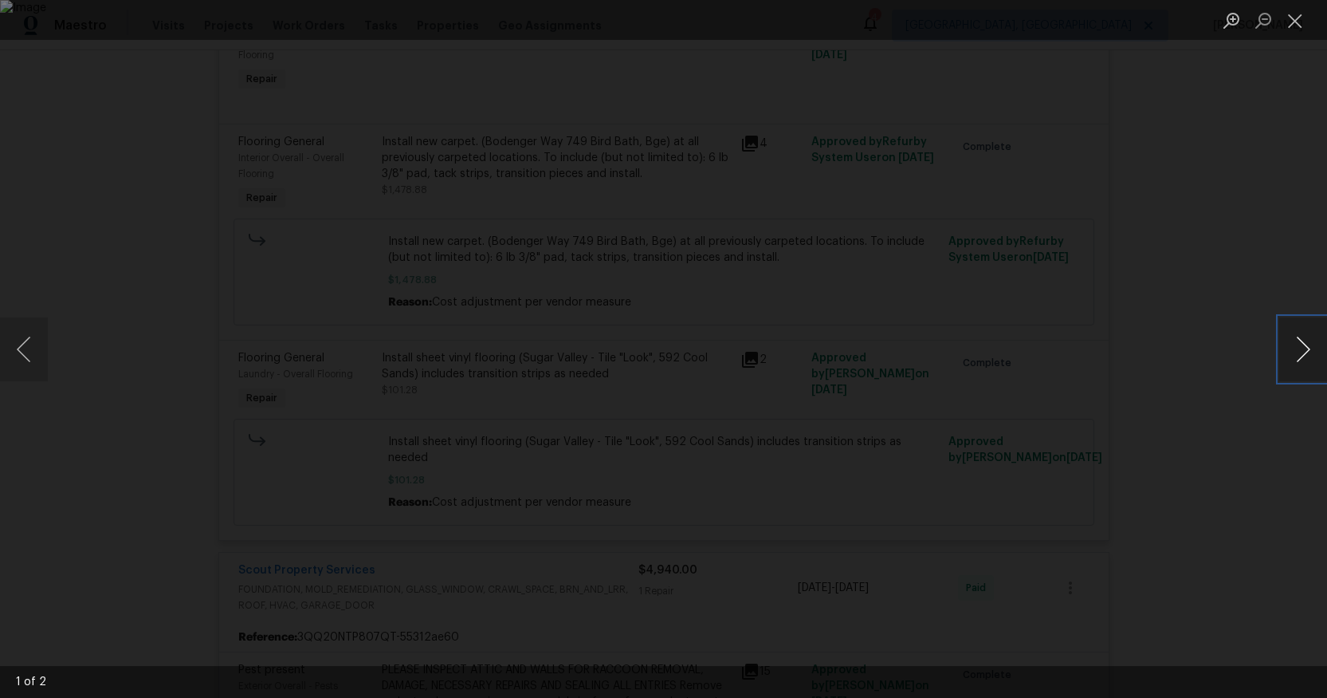
click at [1308, 359] on button "Next image" at bounding box center [1303, 349] width 48 height 64
click at [19, 352] on button "Previous image" at bounding box center [24, 349] width 48 height 64
click at [1286, 23] on button "Close lightbox" at bounding box center [1295, 20] width 32 height 28
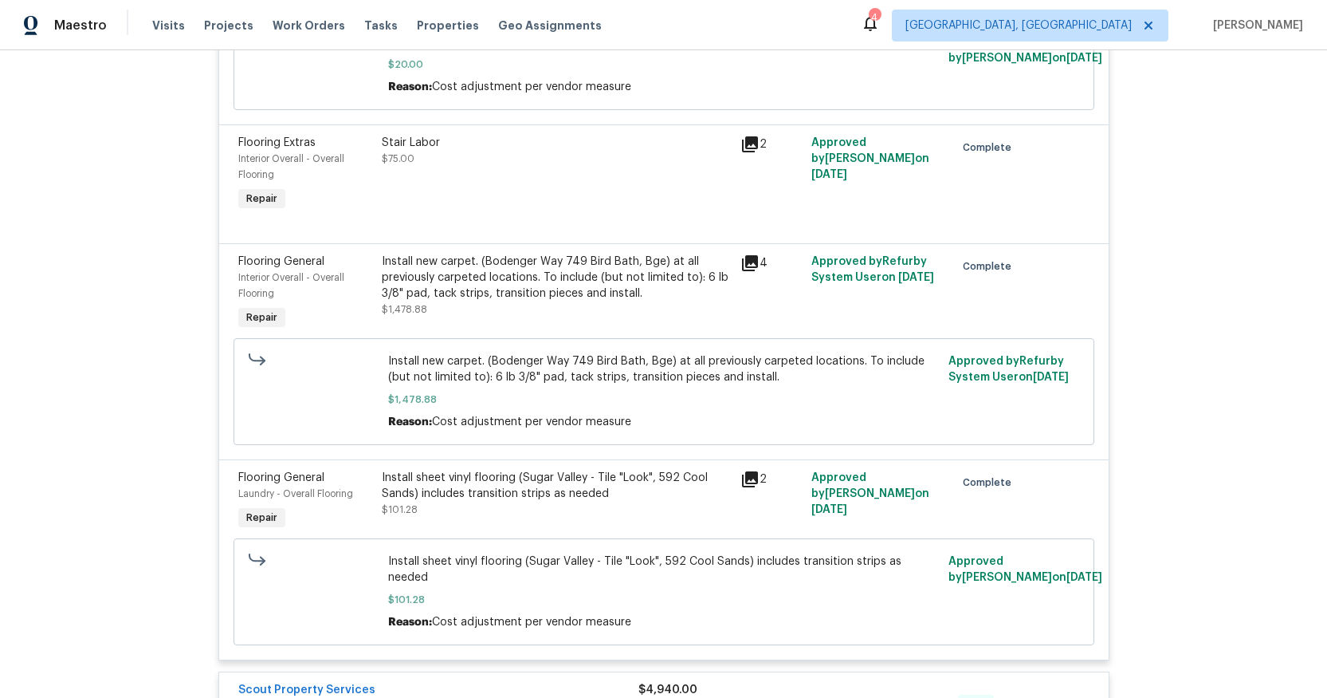
scroll to position [2824, 0]
click at [742, 266] on icon at bounding box center [750, 265] width 16 height 16
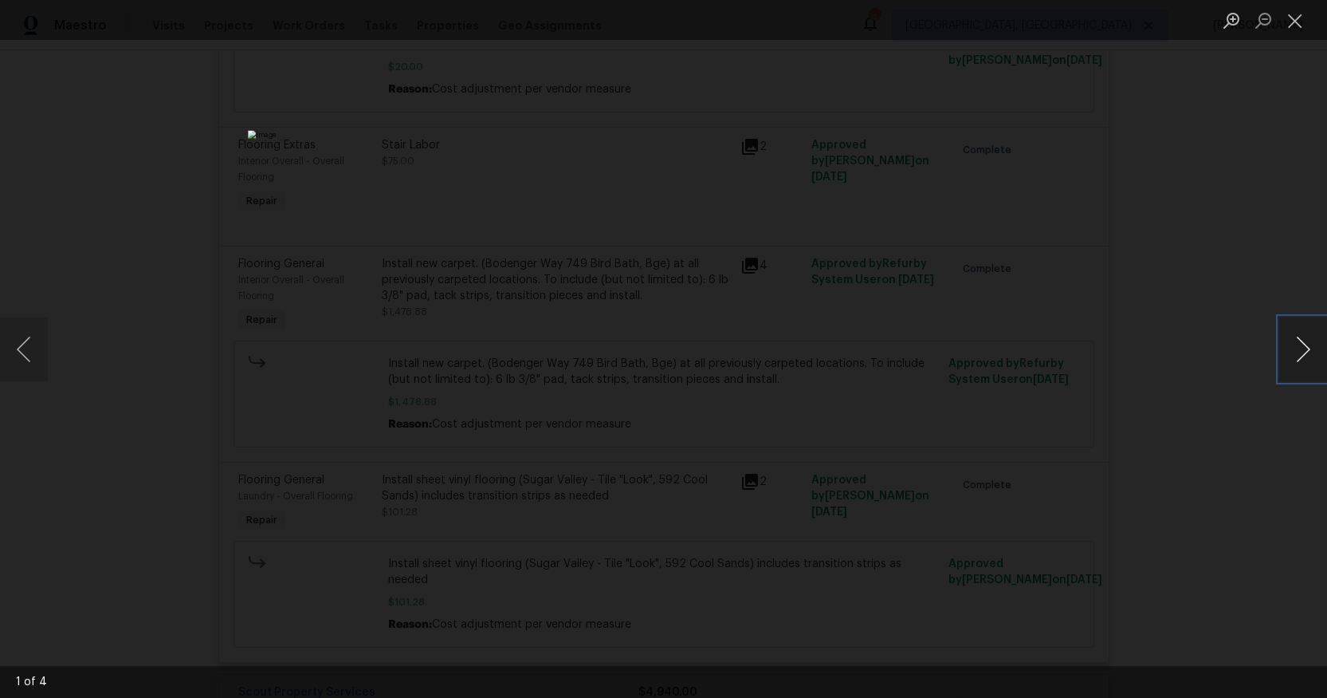
click at [1310, 344] on button "Next image" at bounding box center [1303, 349] width 48 height 64
click at [1308, 344] on button "Next image" at bounding box center [1303, 349] width 48 height 64
click at [1292, 22] on button "Close lightbox" at bounding box center [1295, 20] width 32 height 28
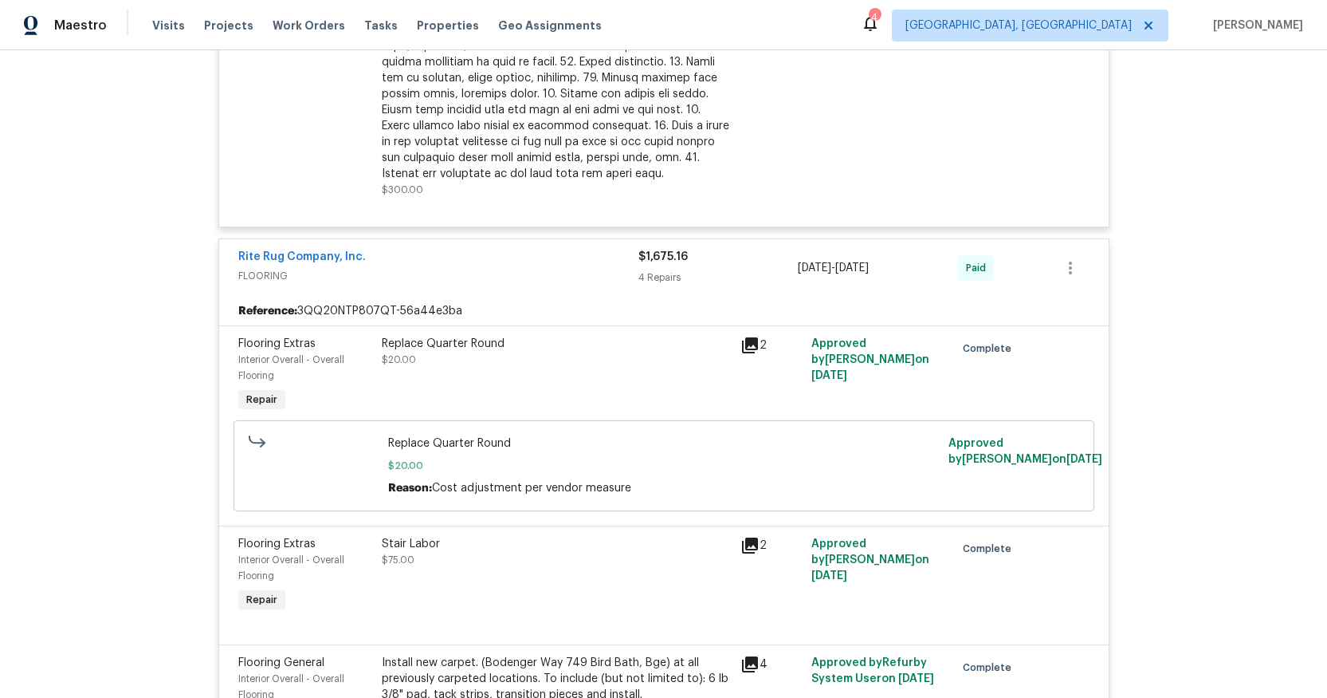
scroll to position [2424, 0]
click at [314, 263] on link "Rite Rug Company, Inc." at bounding box center [302, 257] width 128 height 11
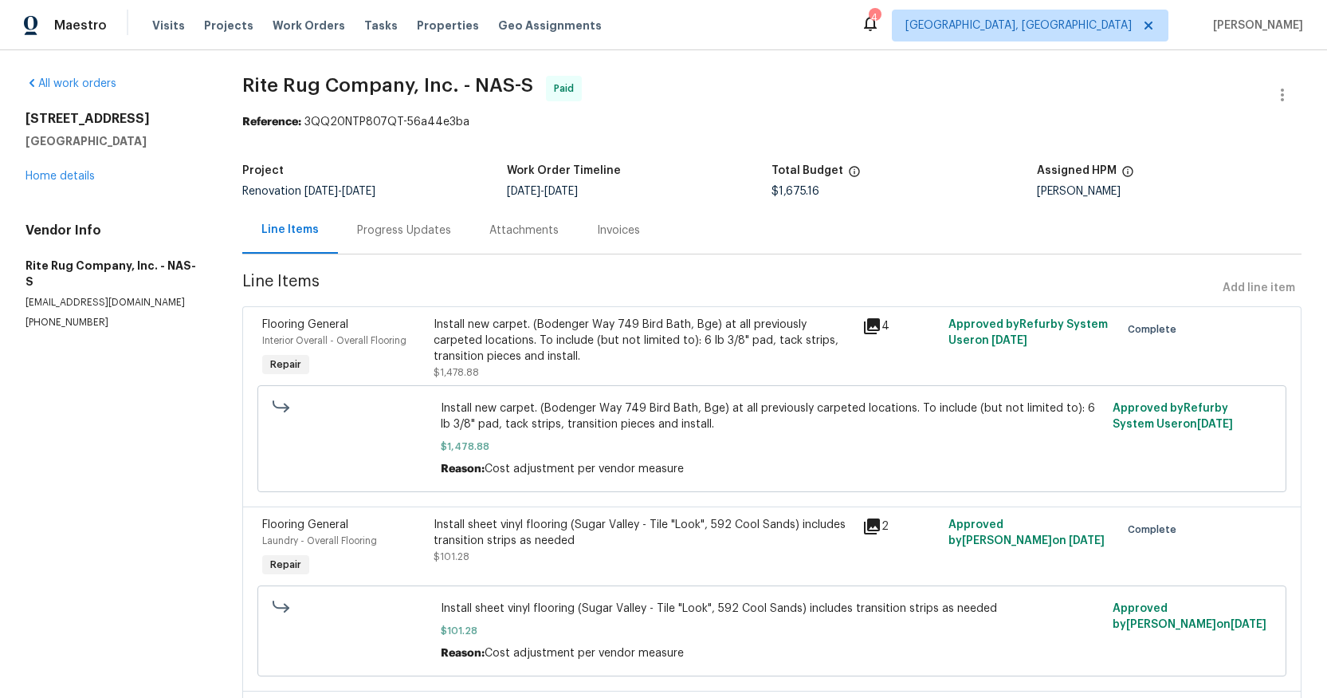
click at [500, 232] on div "Attachments" at bounding box center [523, 230] width 69 height 16
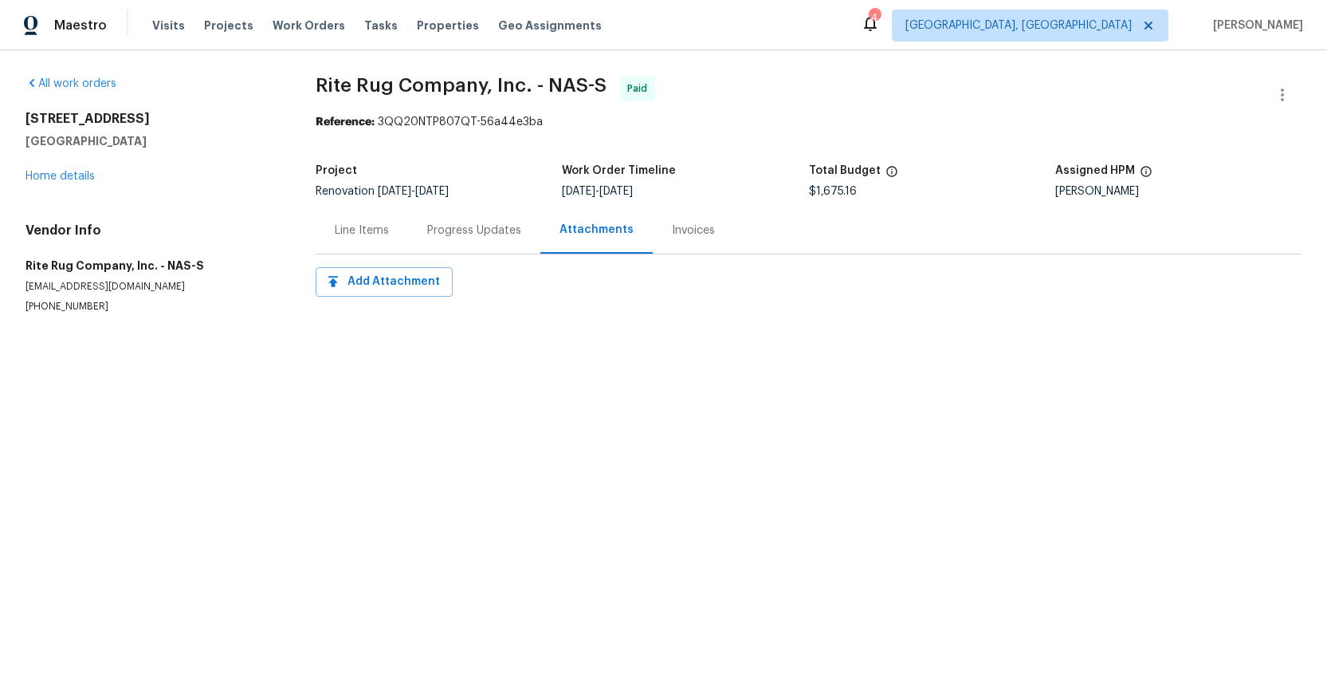
click at [462, 230] on div "Progress Updates" at bounding box center [474, 230] width 94 height 16
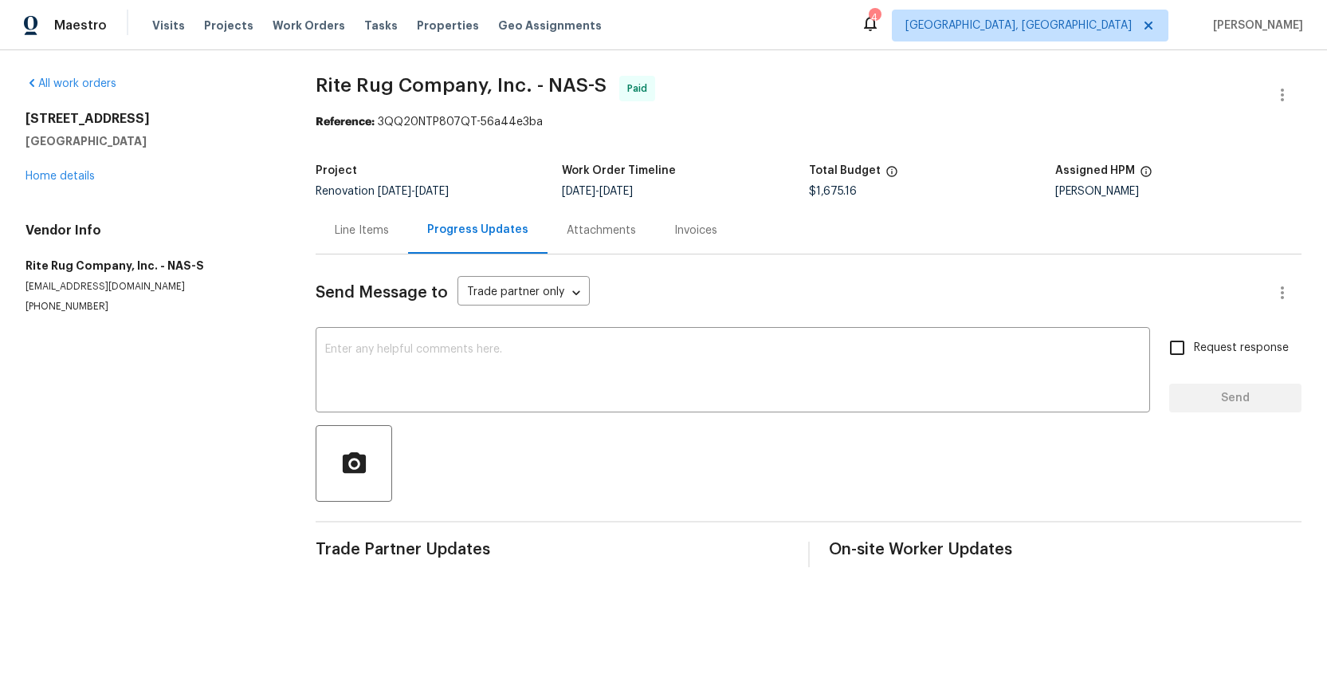
click at [349, 227] on div "Line Items" at bounding box center [362, 230] width 54 height 16
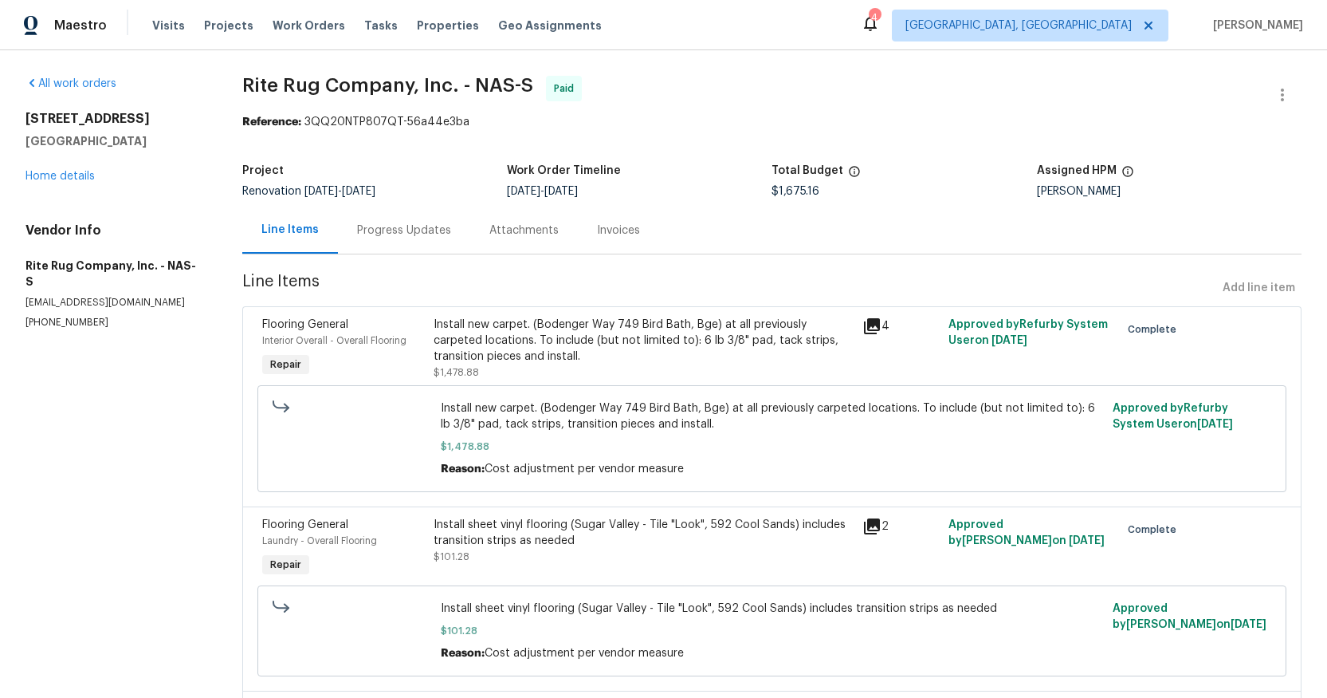
click at [407, 229] on div "Progress Updates" at bounding box center [404, 230] width 94 height 16
